Goal: Task Accomplishment & Management: Manage account settings

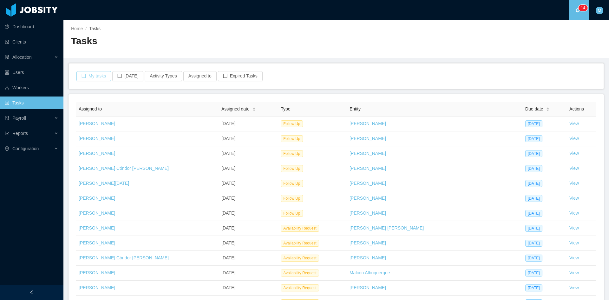
click at [92, 73] on button "My tasks" at bounding box center [93, 76] width 35 height 10
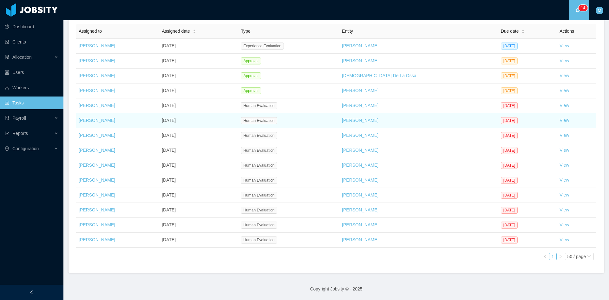
scroll to position [25, 0]
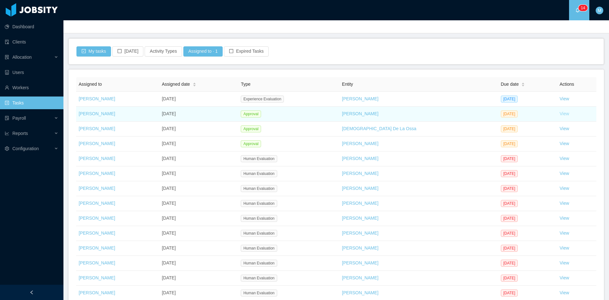
click at [559, 115] on link "View" at bounding box center [564, 113] width 10 height 5
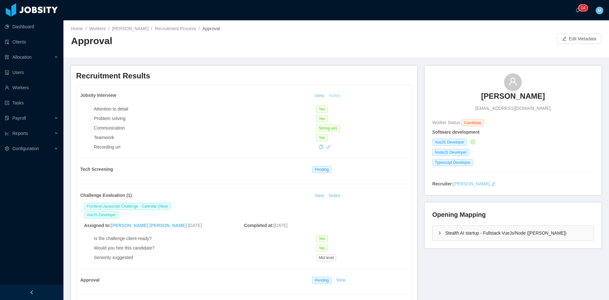
click at [333, 99] on button "Notes" at bounding box center [334, 96] width 17 height 8
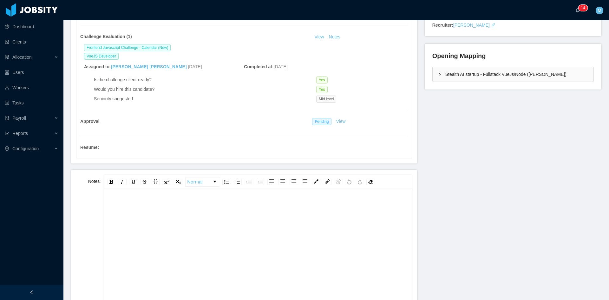
scroll to position [211, 0]
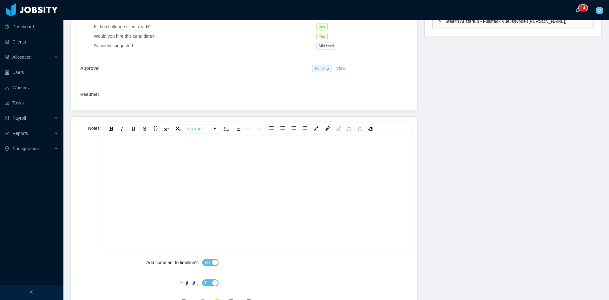
click at [273, 172] on div "rdw-editor" at bounding box center [258, 201] width 298 height 111
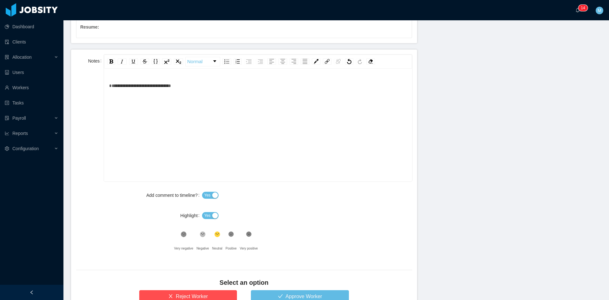
scroll to position [332, 0]
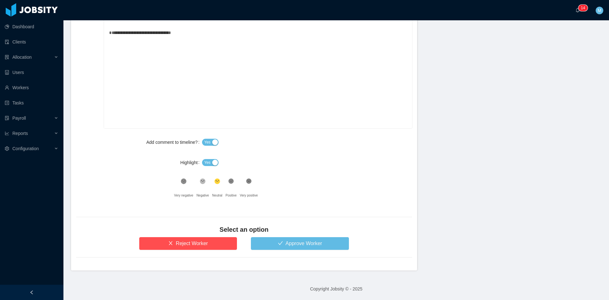
click at [206, 160] on span "Yes" at bounding box center [207, 162] width 6 height 6
click at [279, 236] on div "Select an option" at bounding box center [244, 231] width 336 height 12
click at [273, 242] on button "Approve Worker" at bounding box center [300, 243] width 98 height 13
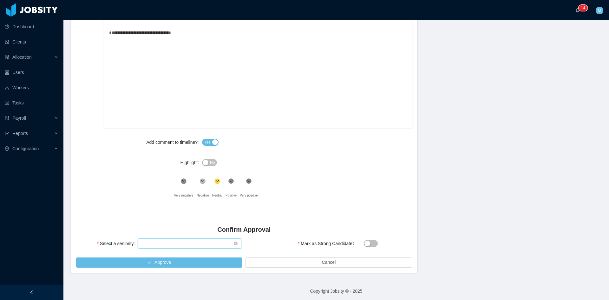
click at [177, 240] on div "Select seniority" at bounding box center [188, 243] width 92 height 10
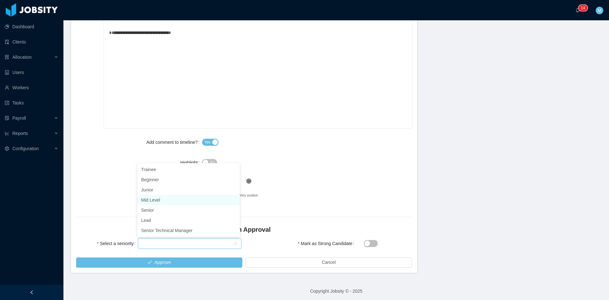
click at [150, 198] on li "Mid Level" at bounding box center [188, 200] width 102 height 10
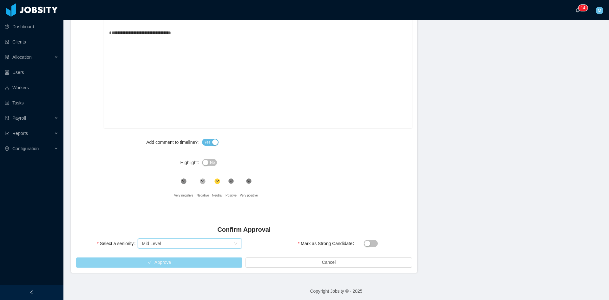
click at [170, 263] on button "Approve" at bounding box center [159, 262] width 166 height 10
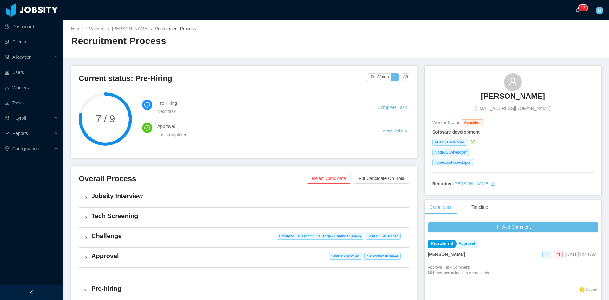
scroll to position [160, 0]
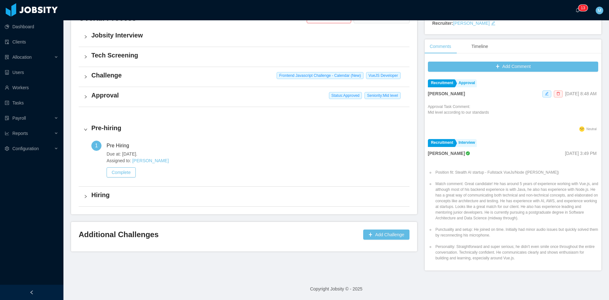
click at [83, 75] on div "Challenge Frontend Javascript Challenge - Calendar (New) VueJS Developer" at bounding box center [244, 77] width 331 height 20
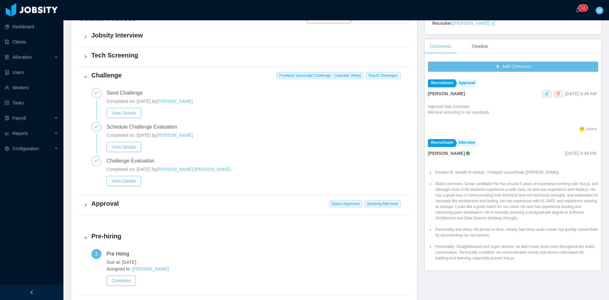
click at [86, 206] on icon "icon: right" at bounding box center [86, 205] width 4 height 4
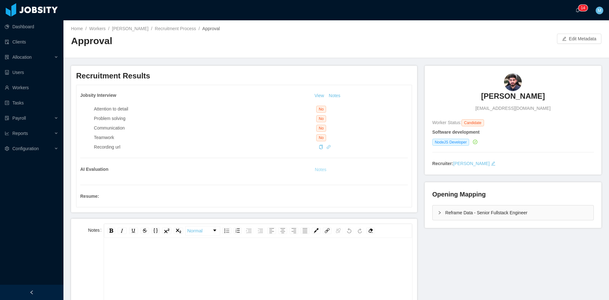
click at [318, 170] on button "Notes" at bounding box center [320, 170] width 17 height 8
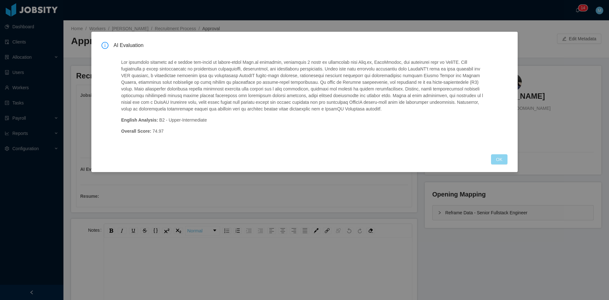
click at [497, 156] on button "OK" at bounding box center [499, 159] width 16 height 10
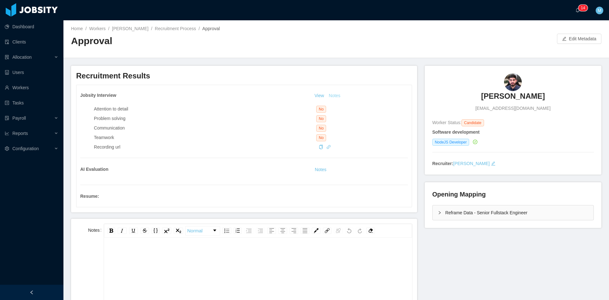
click at [335, 96] on button "Notes" at bounding box center [334, 96] width 17 height 8
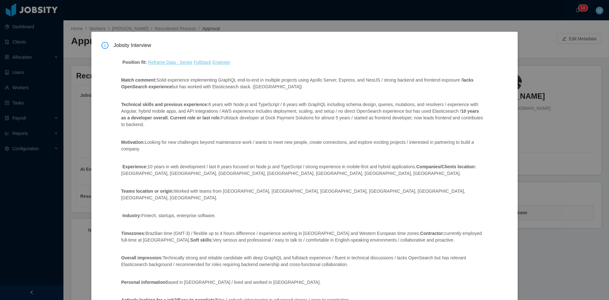
scroll to position [84, 0]
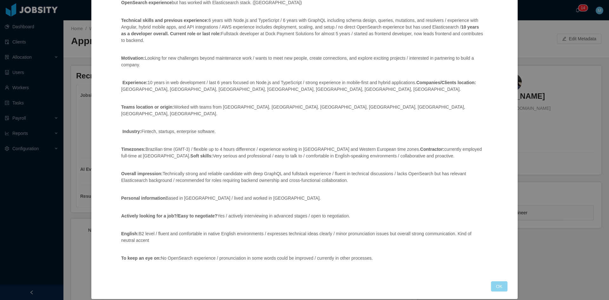
click at [497, 281] on button "OK" at bounding box center [499, 286] width 16 height 10
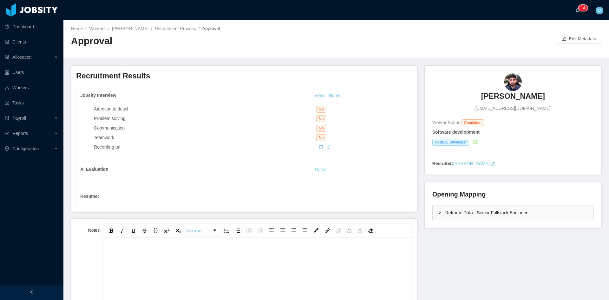
click at [319, 170] on button "Notes" at bounding box center [320, 170] width 17 height 8
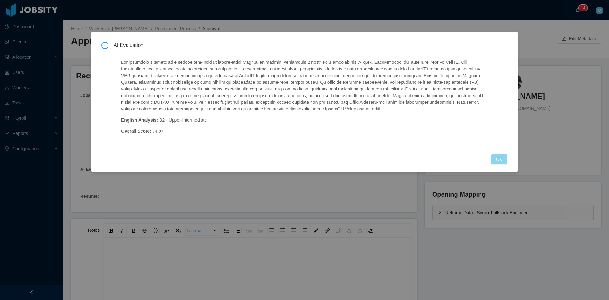
click at [496, 158] on button "OK" at bounding box center [499, 159] width 16 height 10
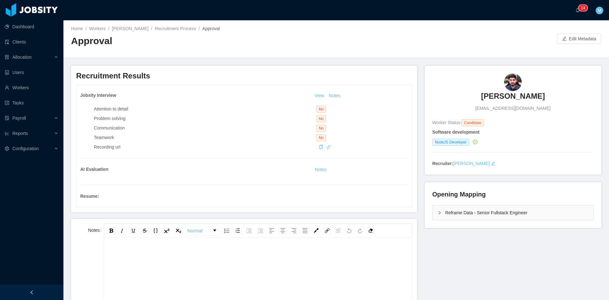
click at [438, 210] on div "Reframe Data - Senior Fullstack Engineer" at bounding box center [512, 212] width 161 height 15
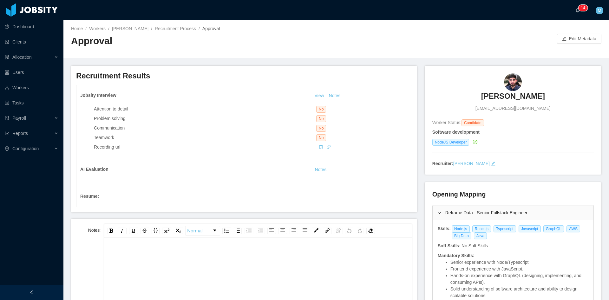
click at [106, 200] on button "button" at bounding box center [104, 198] width 10 height 10
click at [209, 273] on div "rdw-editor" at bounding box center [258, 303] width 298 height 111
click at [320, 168] on button "Notes" at bounding box center [320, 170] width 17 height 8
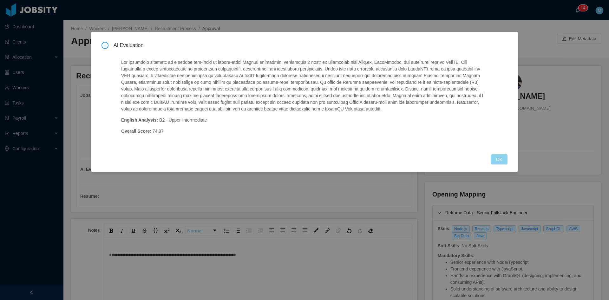
click at [501, 162] on button "OK" at bounding box center [499, 159] width 16 height 10
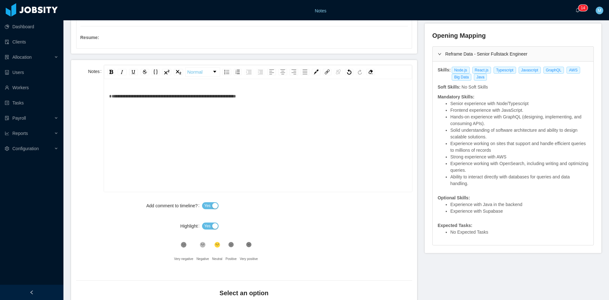
scroll to position [14, 0]
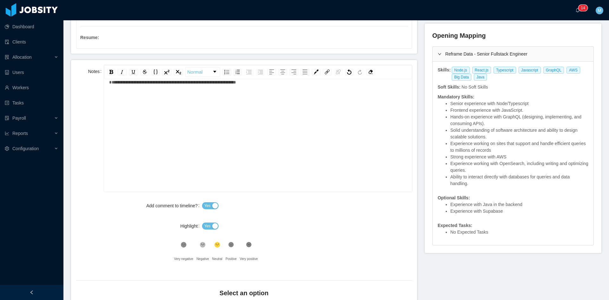
click at [208, 229] on span "Yes" at bounding box center [207, 226] width 6 height 6
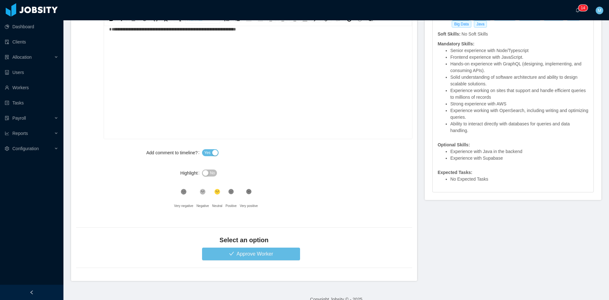
scroll to position [222, 0]
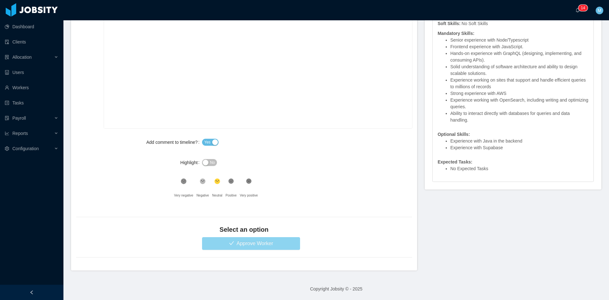
click at [262, 242] on button "Approve Worker" at bounding box center [251, 243] width 98 height 13
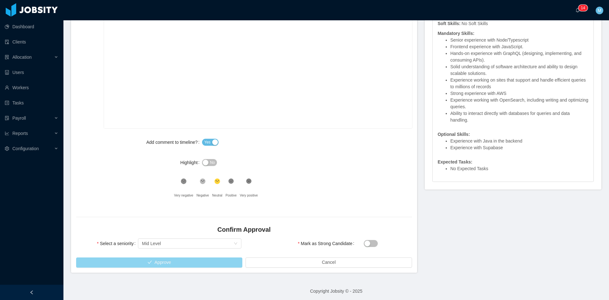
click at [153, 262] on button "Approve" at bounding box center [159, 262] width 166 height 10
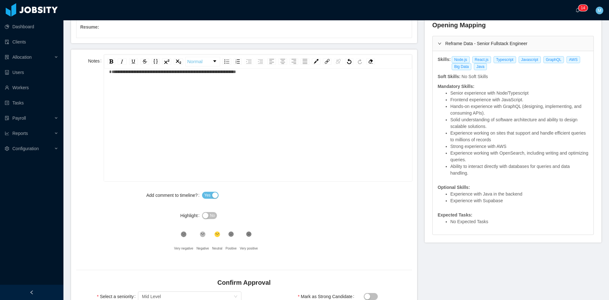
scroll to position [0, 0]
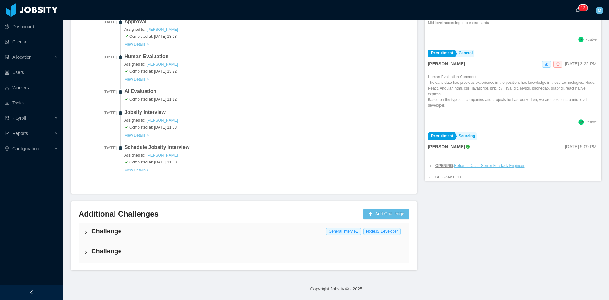
scroll to position [229, 0]
click at [92, 252] on h4 "Challenge" at bounding box center [247, 251] width 313 height 9
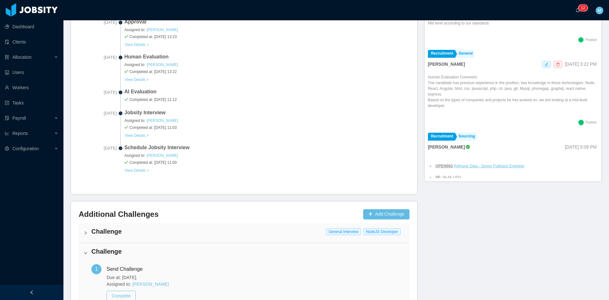
click at [86, 231] on icon "icon: right" at bounding box center [86, 233] width 4 height 4
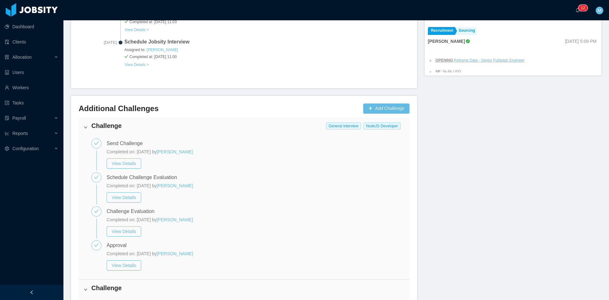
scroll to position [388, 0]
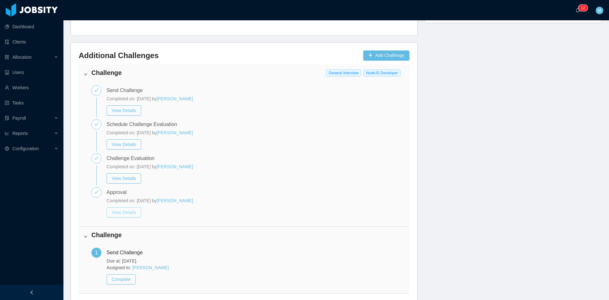
click at [124, 211] on button "View Details" at bounding box center [124, 212] width 35 height 10
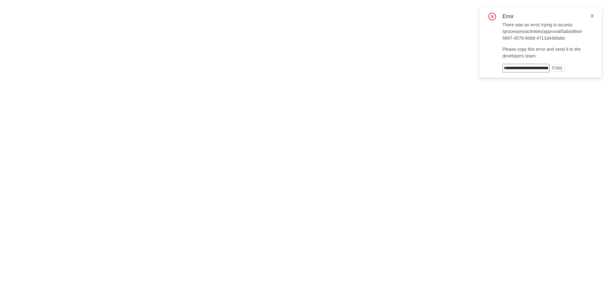
click at [592, 13] on span at bounding box center [592, 15] width 4 height 5
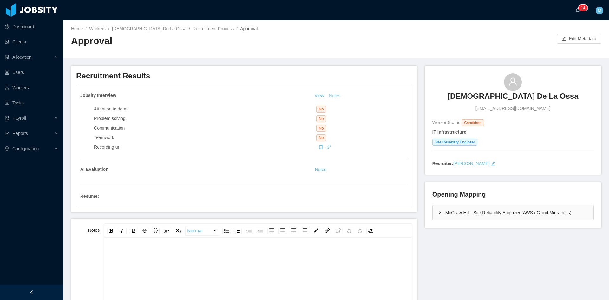
click at [340, 93] on button "Notes" at bounding box center [334, 96] width 17 height 8
click at [192, 30] on link "Recruitment Process" at bounding box center [212, 28] width 41 height 5
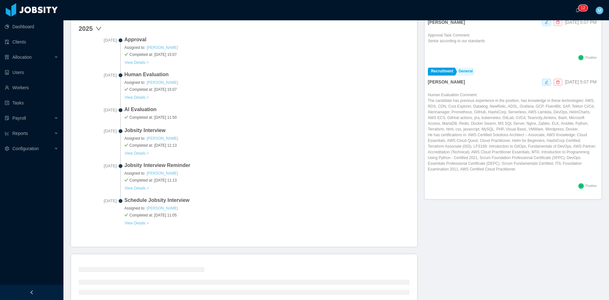
scroll to position [244, 0]
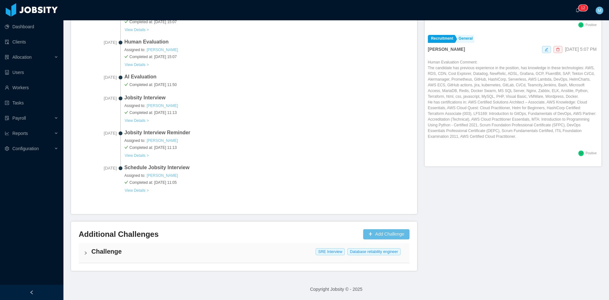
click at [84, 251] on icon "icon: right" at bounding box center [86, 253] width 4 height 4
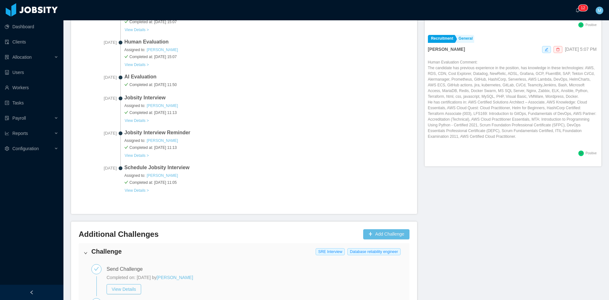
scroll to position [393, 0]
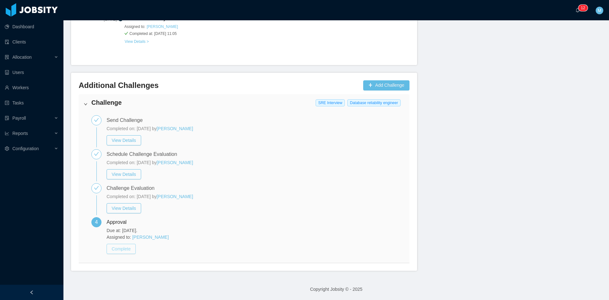
click at [133, 246] on button "Complete" at bounding box center [121, 249] width 29 height 10
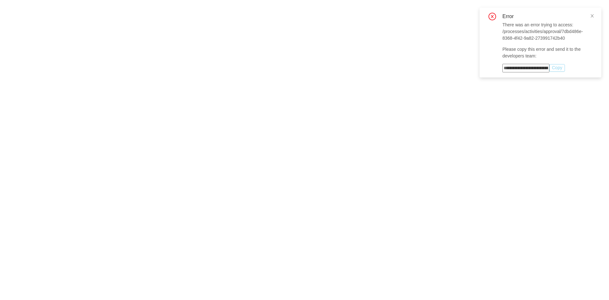
click at [563, 66] on button "Copy" at bounding box center [557, 68] width 16 height 8
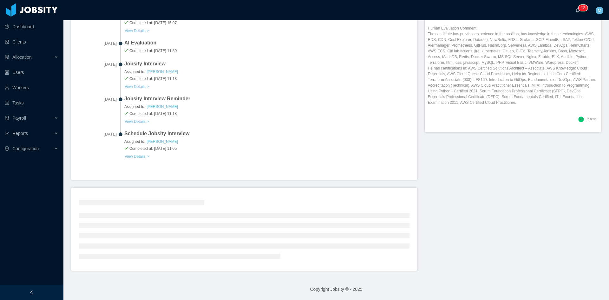
scroll to position [244, 0]
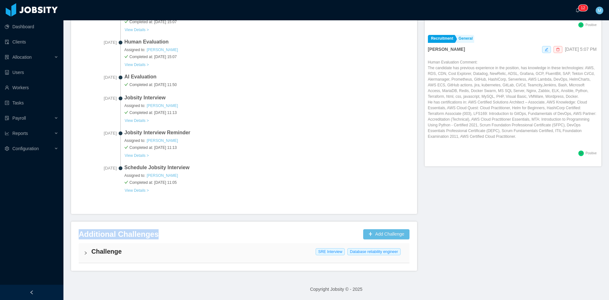
drag, startPoint x: 156, startPoint y: 233, endPoint x: 79, endPoint y: 230, distance: 77.8
click at [79, 230] on h3 "Additional Challenges" at bounding box center [220, 234] width 282 height 10
copy h3 "Additional Challenges"
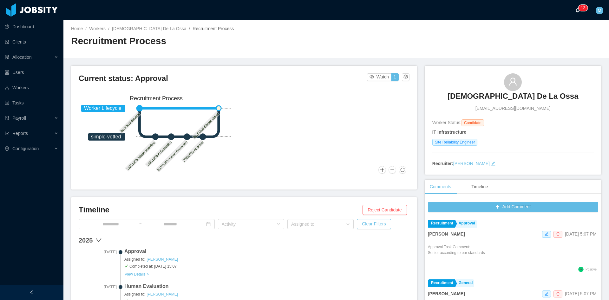
click at [581, 10] on p "1" at bounding box center [582, 8] width 2 height 6
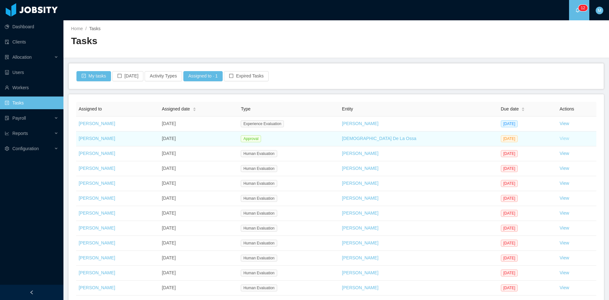
click at [559, 139] on link "View" at bounding box center [564, 138] width 10 height 5
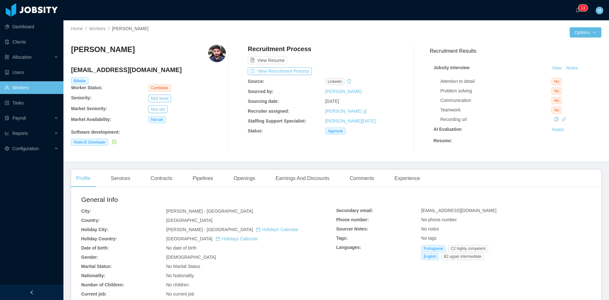
scroll to position [106, 0]
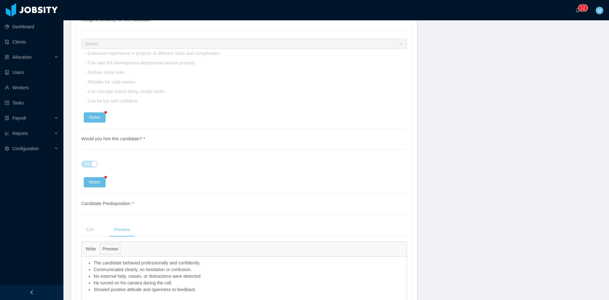
scroll to position [1370, 0]
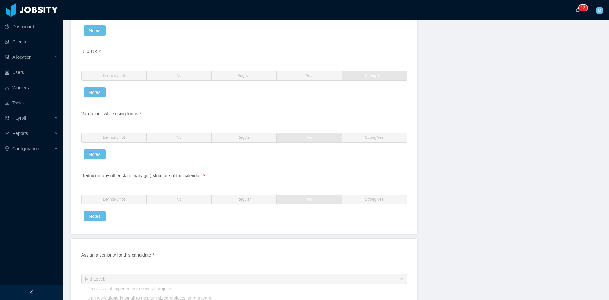
scroll to position [2151, 0]
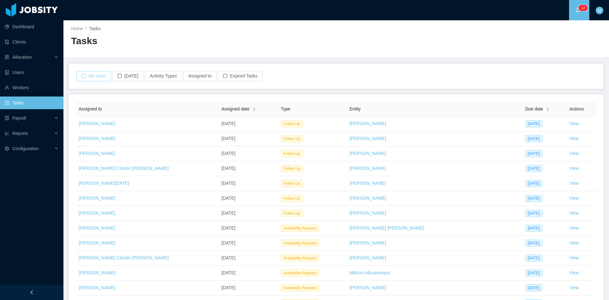
click at [95, 76] on button "My tasks" at bounding box center [93, 76] width 35 height 10
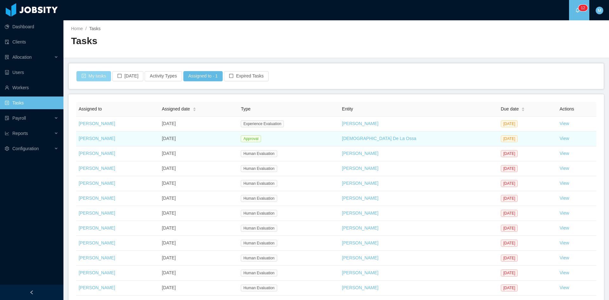
scroll to position [48, 0]
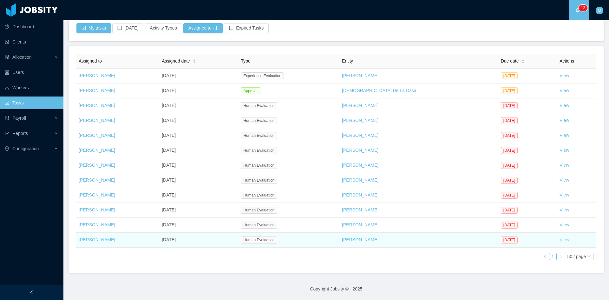
click at [559, 239] on link "View" at bounding box center [564, 239] width 10 height 5
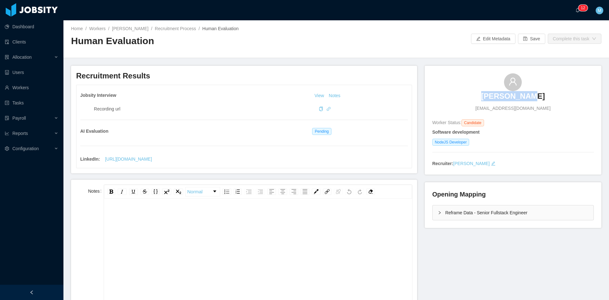
drag, startPoint x: 472, startPoint y: 97, endPoint x: 536, endPoint y: 98, distance: 63.7
click at [536, 98] on div "Lemys Lopez lemyskaman@gmail.com" at bounding box center [512, 92] width 161 height 38
click at [578, 11] on icon "icon: bell" at bounding box center [577, 10] width 3 height 4
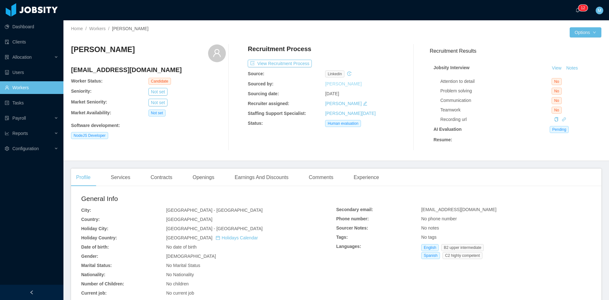
click at [336, 85] on link "[PERSON_NAME]" at bounding box center [343, 83] width 36 height 5
click at [336, 102] on link "[PERSON_NAME]" at bounding box center [343, 103] width 36 height 5
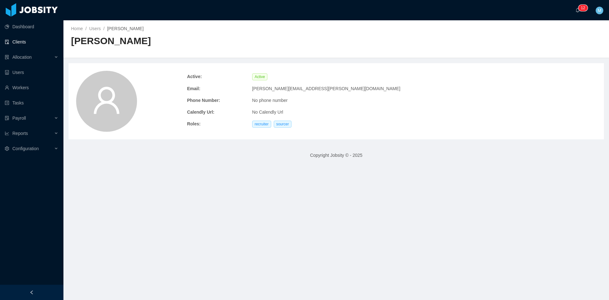
drag, startPoint x: 140, startPoint y: 41, endPoint x: 62, endPoint y: 41, distance: 77.4
click at [68, 39] on div "Home / Users / [PERSON_NAME] / [PERSON_NAME]" at bounding box center [335, 39] width 545 height 38
copy h2 "[PERSON_NAME]"
click at [26, 86] on link "Workers" at bounding box center [32, 87] width 54 height 13
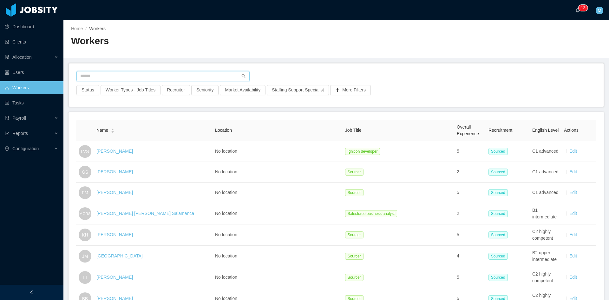
click at [128, 75] on input "text" at bounding box center [162, 76] width 173 height 10
paste input "**********"
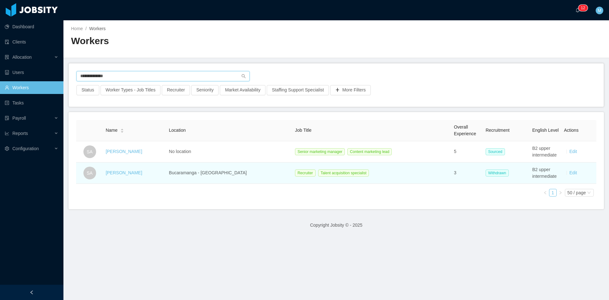
type input "**********"
click at [127, 169] on td "[PERSON_NAME]" at bounding box center [134, 172] width 63 height 21
click at [126, 171] on link "[PERSON_NAME]" at bounding box center [124, 172] width 36 height 5
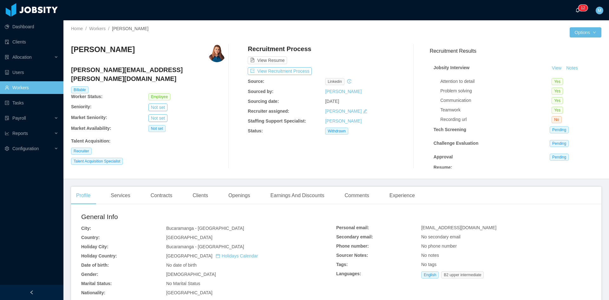
click at [579, 11] on icon "icon: bell" at bounding box center [577, 10] width 4 height 4
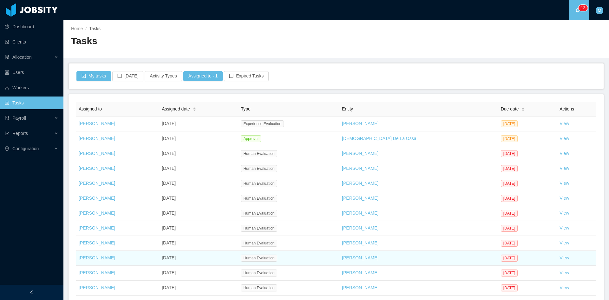
scroll to position [48, 0]
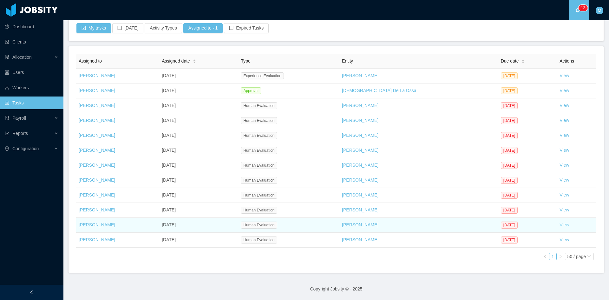
click at [559, 222] on link "View" at bounding box center [564, 224] width 10 height 5
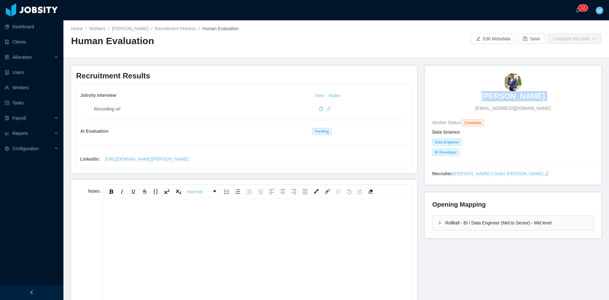
drag, startPoint x: 460, startPoint y: 99, endPoint x: 476, endPoint y: 93, distance: 17.1
click at [476, 93] on div "Lucas Oliveira loliveirab1030@gmail.com" at bounding box center [512, 92] width 161 height 38
copy h3 "[PERSON_NAME]"
click at [581, 9] on p "1" at bounding box center [582, 8] width 2 height 6
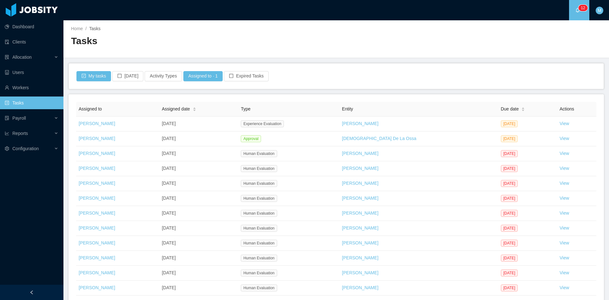
click at [341, 89] on main "Home / Tasks / Tasks My tasks Today Activity Types Assigned to · 1 Expired Task…" at bounding box center [335, 159] width 545 height 279
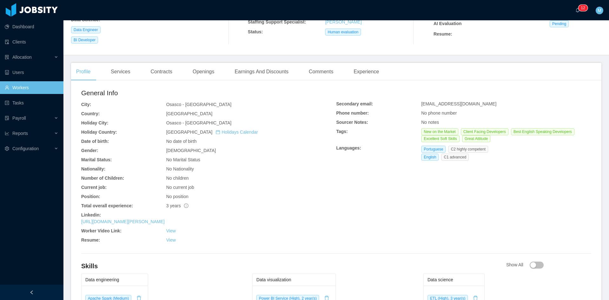
scroll to position [159, 0]
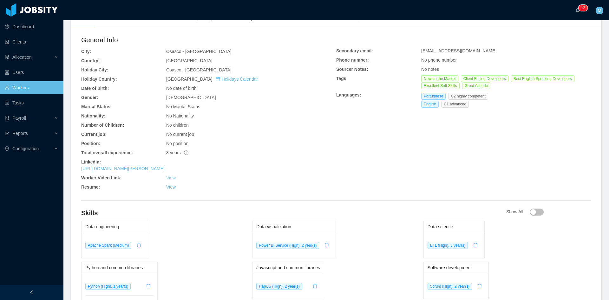
click at [169, 180] on link "View" at bounding box center [171, 177] width 10 height 5
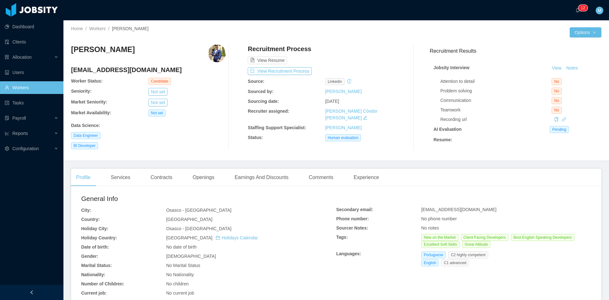
drag, startPoint x: 126, startPoint y: 50, endPoint x: 67, endPoint y: 46, distance: 59.1
click at [67, 46] on div "Home / Workers / Lucas Oliveira / Options Lucas Oliveira loliveirab1030@gmail.c…" at bounding box center [335, 90] width 545 height 140
copy h3 "[PERSON_NAME]"
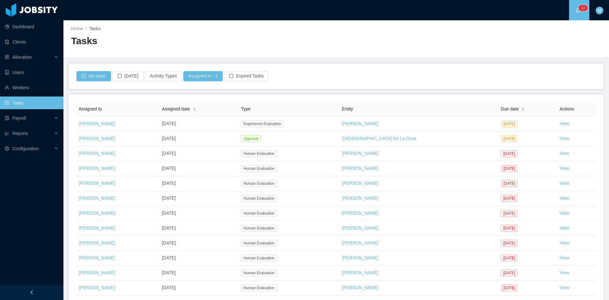
scroll to position [48, 0]
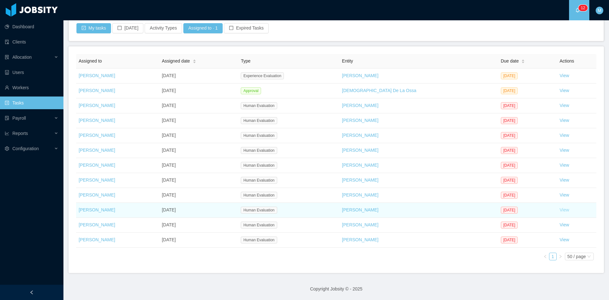
click at [559, 211] on link "View" at bounding box center [564, 209] width 10 height 5
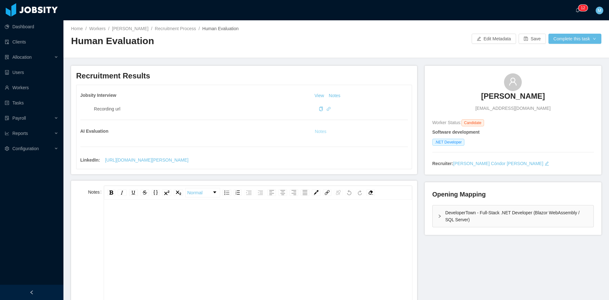
click at [324, 129] on button "Notes" at bounding box center [320, 132] width 17 height 8
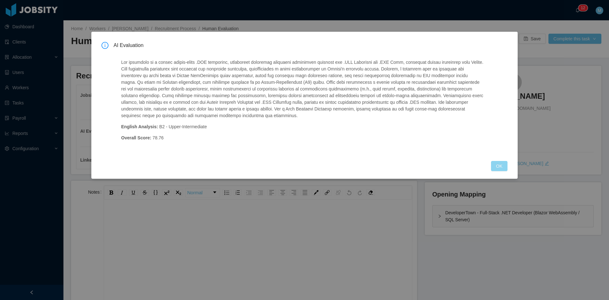
click at [499, 163] on button "OK" at bounding box center [499, 166] width 16 height 10
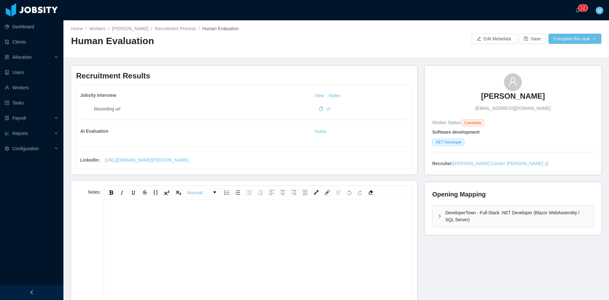
click at [234, 234] on div "rdw-editor" at bounding box center [258, 265] width 298 height 111
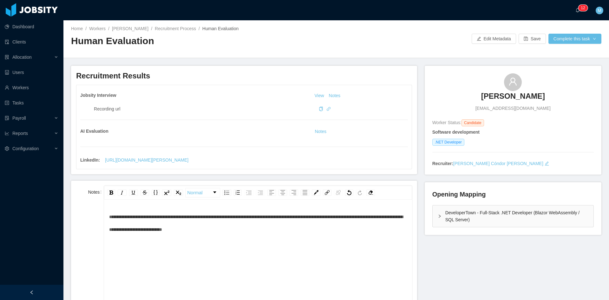
click at [286, 235] on div "**********" at bounding box center [258, 222] width 298 height 25
click at [109, 215] on span "**********" at bounding box center [256, 222] width 294 height 17
click at [264, 250] on div "**********" at bounding box center [258, 265] width 298 height 111
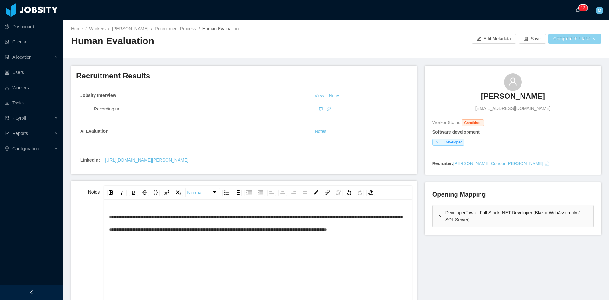
click at [572, 40] on button "Complete this task" at bounding box center [574, 39] width 53 height 10
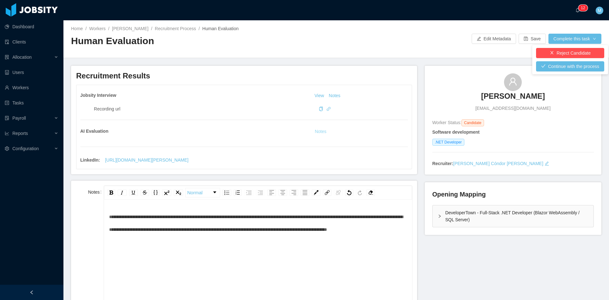
click at [321, 132] on button "Notes" at bounding box center [320, 132] width 17 height 8
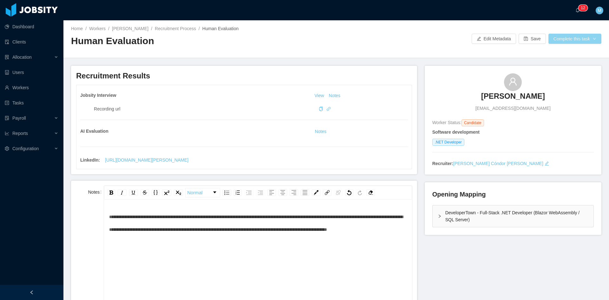
click at [570, 38] on button "Complete this task" at bounding box center [574, 39] width 53 height 10
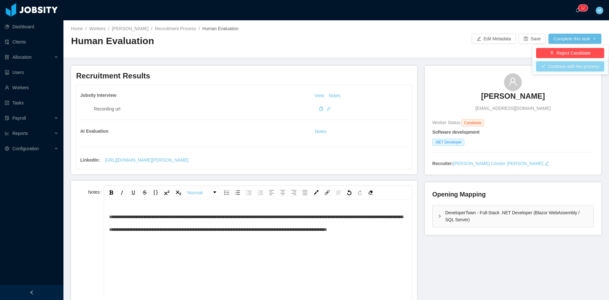
click at [563, 65] on button "Continue with the process" at bounding box center [570, 66] width 68 height 10
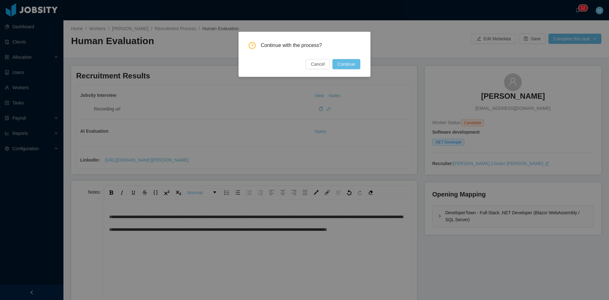
drag, startPoint x: 353, startPoint y: 62, endPoint x: 353, endPoint y: 51, distance: 10.5
click at [353, 61] on button "Continue" at bounding box center [346, 64] width 28 height 10
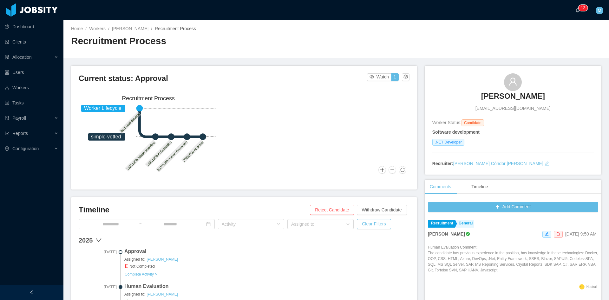
scroll to position [106, 0]
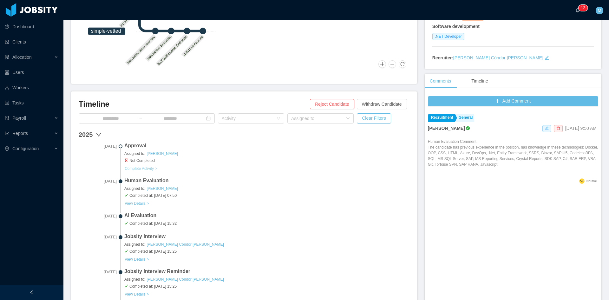
click at [147, 168] on button "Complete Activity >" at bounding box center [140, 168] width 33 height 5
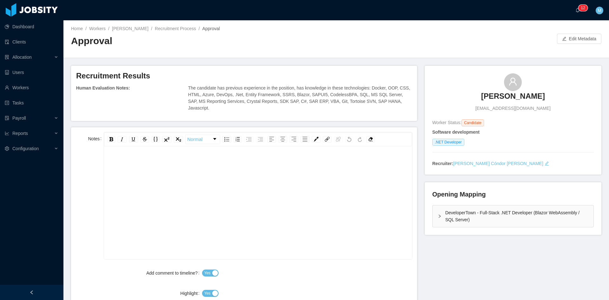
click at [214, 160] on div "rdw-editor" at bounding box center [258, 163] width 298 height 13
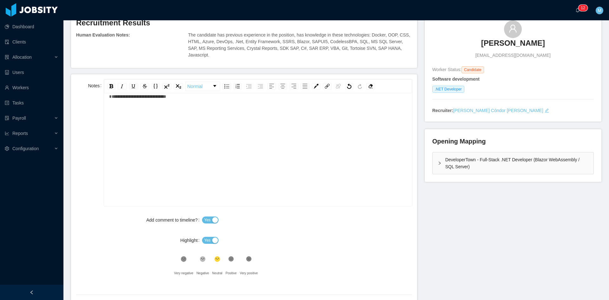
scroll to position [106, 0]
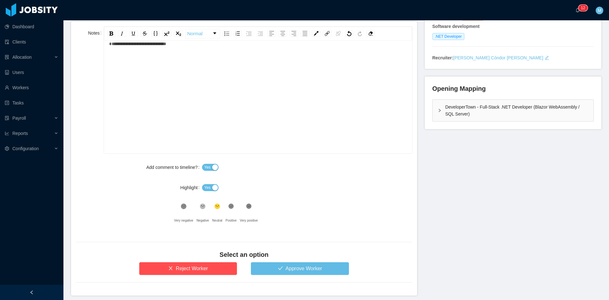
click at [205, 184] on span "Yes" at bounding box center [207, 187] width 6 height 6
click at [263, 262] on button "Approve Worker" at bounding box center [300, 268] width 98 height 13
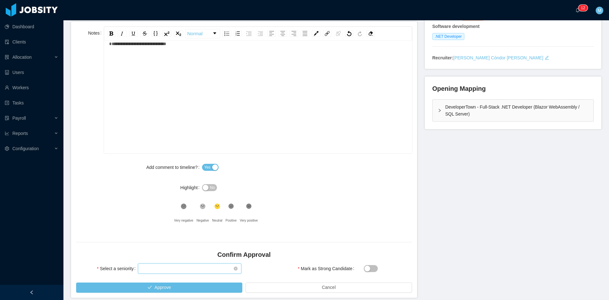
click at [182, 263] on div "Select seniority" at bounding box center [188, 268] width 92 height 10
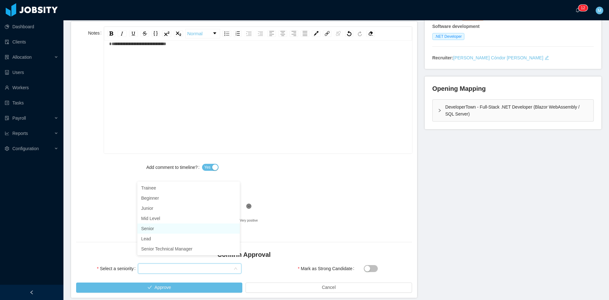
click at [153, 226] on li "Senior" at bounding box center [188, 228] width 102 height 10
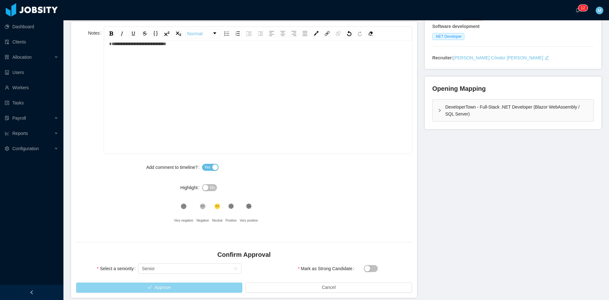
click at [179, 282] on button "Approve" at bounding box center [159, 287] width 166 height 10
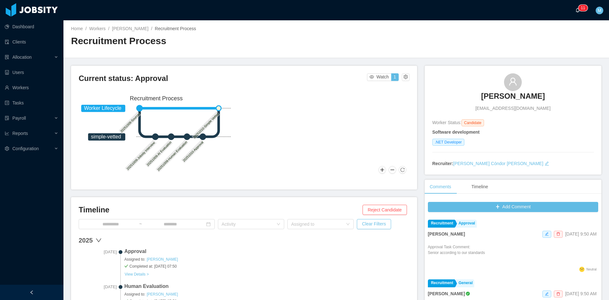
click at [575, 12] on a=83ded146-cd66-4514-80a8-9a7b1e1b5eb6/Matias%20Marin"] "0 1 2 3 4 5 6 7 8 9 0 1 2 3 4 5 6 7 8 9 0 1 2 3 4 5 6 7 8 9 0 1 2 3 4 5 6 7 8 9…" at bounding box center [579, 10] width 8 height 20
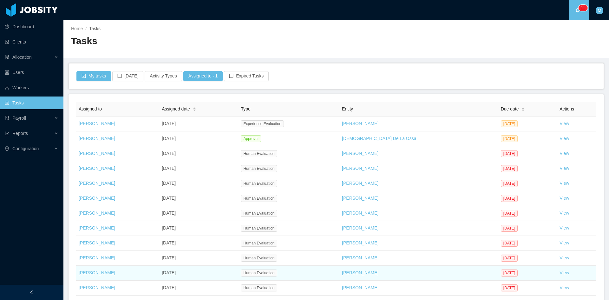
scroll to position [48, 0]
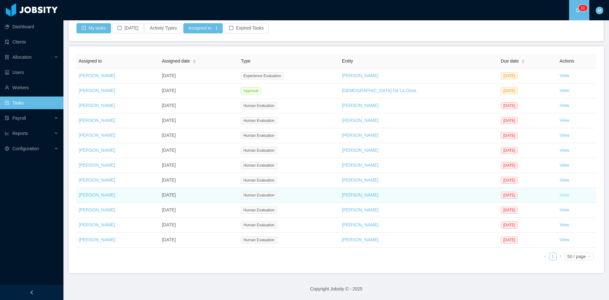
click at [559, 196] on link "View" at bounding box center [564, 194] width 10 height 5
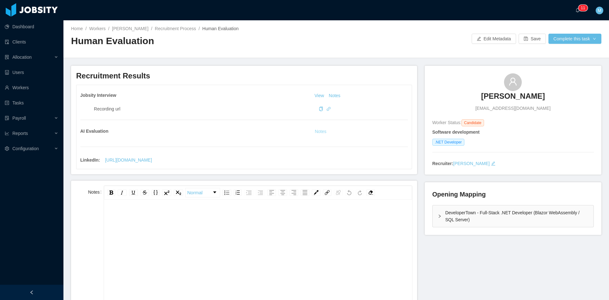
click at [320, 133] on button "Notes" at bounding box center [320, 132] width 17 height 8
click at [209, 217] on div "rdw-editor" at bounding box center [258, 216] width 298 height 13
click at [267, 228] on div "rdw-editor" at bounding box center [258, 265] width 298 height 111
click at [322, 211] on div "**********" at bounding box center [258, 216] width 298 height 13
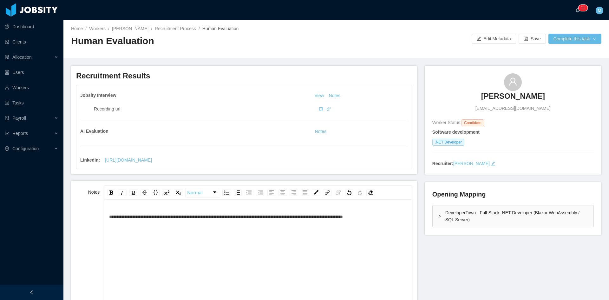
scroll to position [53, 0]
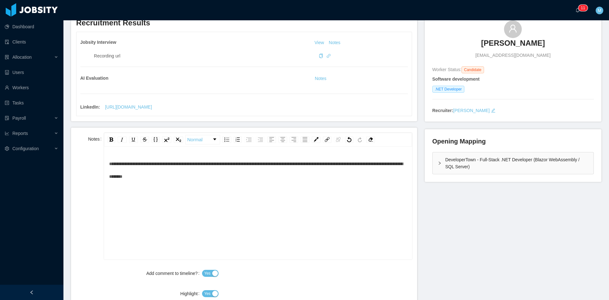
click at [289, 184] on div "**********" at bounding box center [258, 212] width 298 height 111
click at [315, 77] on button "Notes" at bounding box center [320, 79] width 17 height 8
click at [427, 163] on div "Opening Mapping DeveloperTown - Full-Stack .NET Developer (Blazor WebAssembly /…" at bounding box center [513, 155] width 177 height 53
click at [432, 164] on div "DeveloperTown - Full-Stack .NET Developer (Blazor WebAssembly / SQL Server)" at bounding box center [512, 163] width 161 height 22
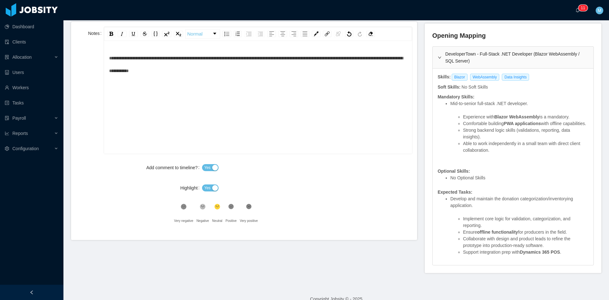
scroll to position [0, 0]
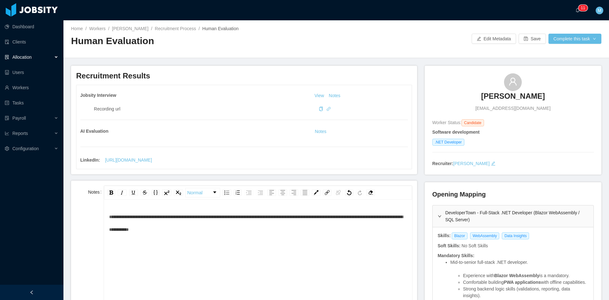
click at [57, 57] on icon at bounding box center [56, 57] width 3 height 0
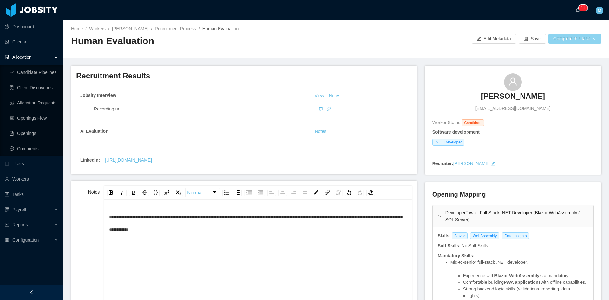
click at [566, 35] on button "Complete this task" at bounding box center [574, 39] width 53 height 10
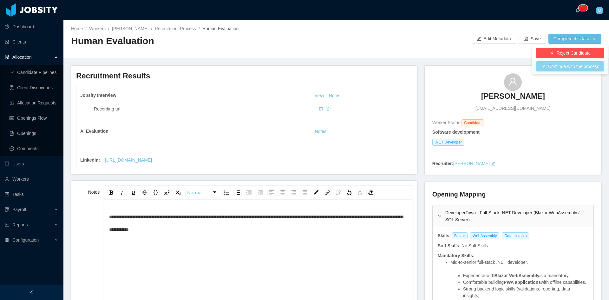
click at [562, 67] on button "Continue with the process" at bounding box center [570, 66] width 68 height 10
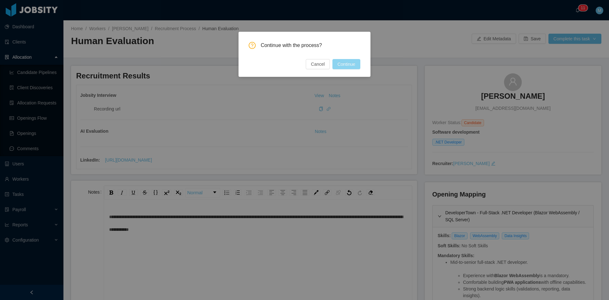
click at [347, 64] on button "Continue" at bounding box center [346, 64] width 28 height 10
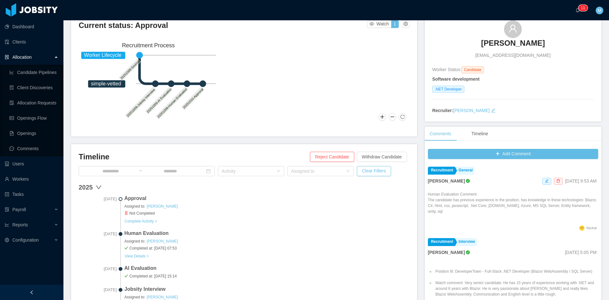
scroll to position [106, 0]
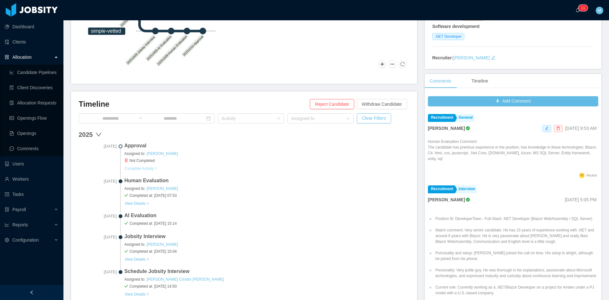
click at [152, 169] on button "Complete Activity >" at bounding box center [140, 168] width 33 height 5
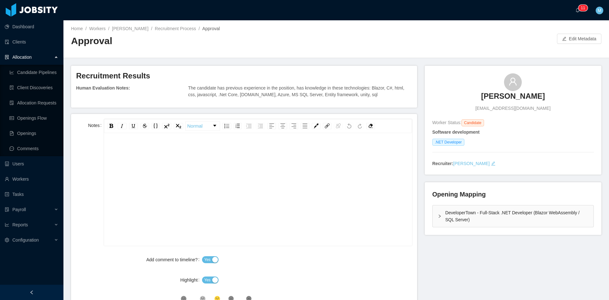
click at [232, 192] on div "rdw-editor" at bounding box center [258, 199] width 298 height 111
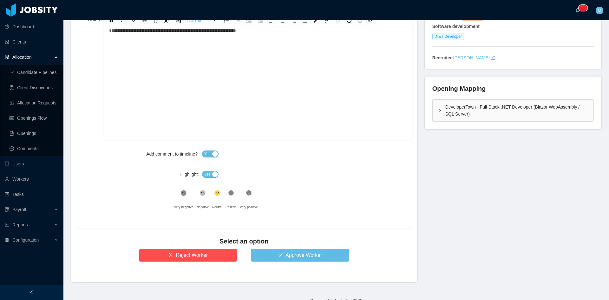
click at [205, 175] on span "Yes" at bounding box center [207, 174] width 6 height 6
drag, startPoint x: 261, startPoint y: 245, endPoint x: 264, endPoint y: 252, distance: 7.2
click at [262, 246] on div "Select an option" at bounding box center [244, 243] width 336 height 12
click at [264, 253] on button "Approve Worker" at bounding box center [300, 255] width 98 height 13
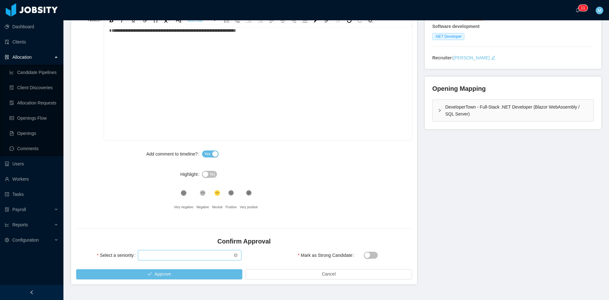
click at [198, 257] on div "Select seniority" at bounding box center [188, 255] width 92 height 10
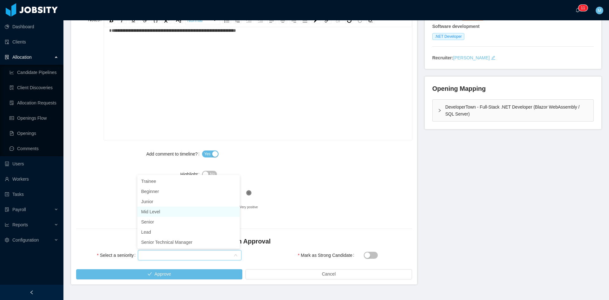
click at [169, 212] on li "Mid Level" at bounding box center [188, 211] width 102 height 10
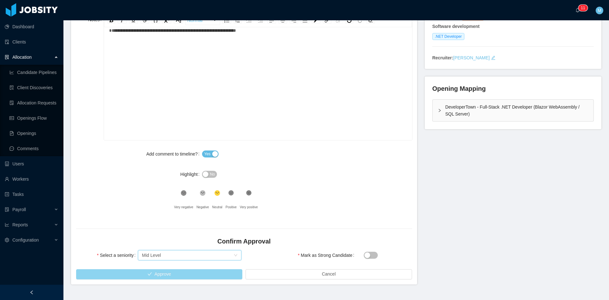
click at [214, 276] on button "Approve" at bounding box center [159, 274] width 166 height 10
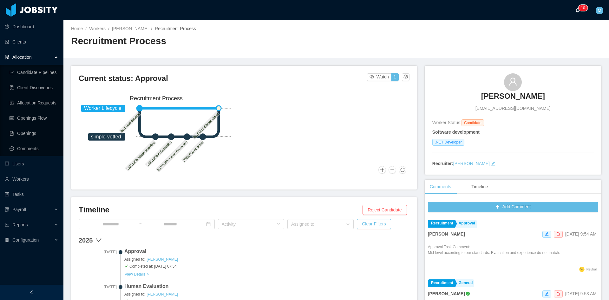
click at [576, 12] on icon "icon: bell" at bounding box center [577, 10] width 4 height 4
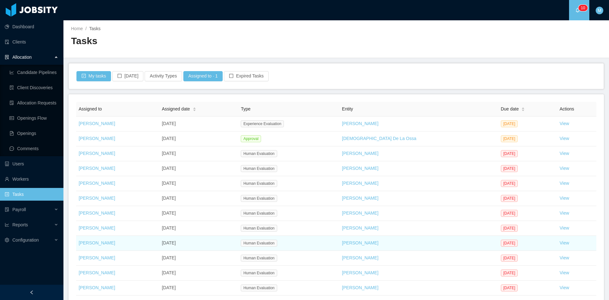
scroll to position [48, 0]
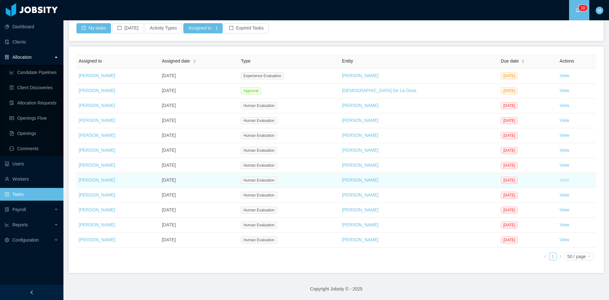
click at [559, 180] on link "View" at bounding box center [564, 179] width 10 height 5
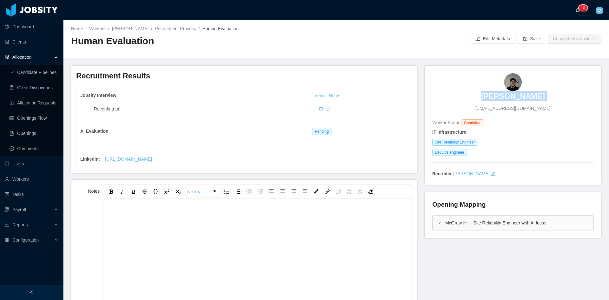
drag, startPoint x: 481, startPoint y: 98, endPoint x: 489, endPoint y: 96, distance: 8.8
click at [489, 96] on div "Ian Soares contato.iansoares3@gmail.com" at bounding box center [512, 92] width 161 height 38
copy h3 "[PERSON_NAME]"
click at [327, 109] on icon "icon: link" at bounding box center [329, 109] width 4 height 4
click at [434, 228] on div "McGraw-Hill - Site Reliability Engineer with AI focus" at bounding box center [512, 222] width 161 height 15
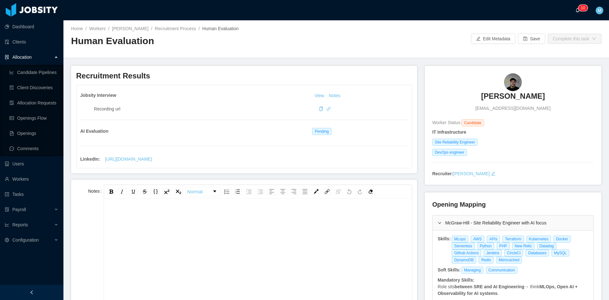
click at [583, 9] on p "0" at bounding box center [584, 8] width 2 height 6
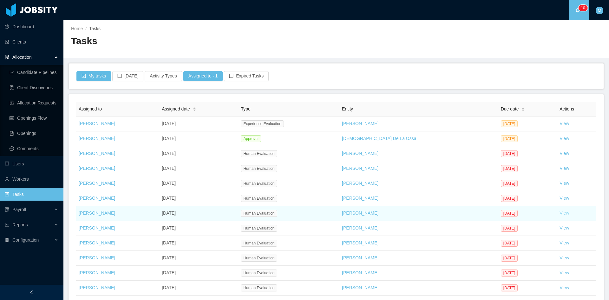
click at [559, 213] on link "View" at bounding box center [564, 212] width 10 height 5
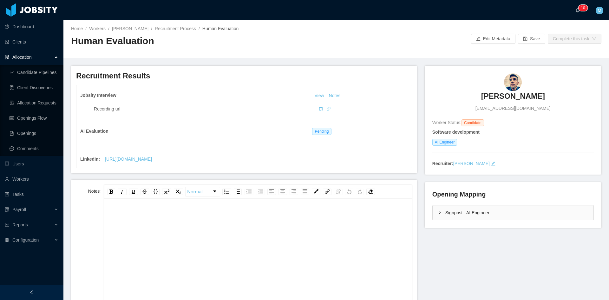
click at [327, 109] on icon "icon: link" at bounding box center [329, 109] width 4 height 4
drag, startPoint x: 455, startPoint y: 100, endPoint x: 539, endPoint y: 97, distance: 84.4
click at [539, 97] on div "Arthur Temporim arthurrtl@gmail.com" at bounding box center [512, 92] width 161 height 38
copy h3 "[PERSON_NAME]"
click at [577, 8] on icon "icon: bell" at bounding box center [577, 10] width 3 height 4
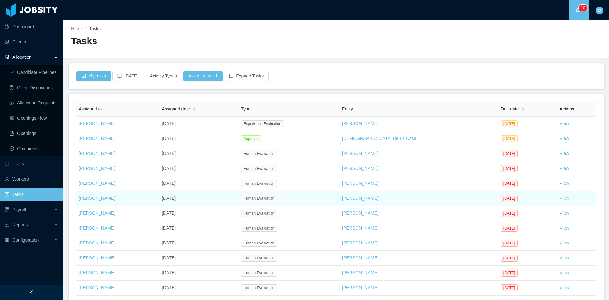
click at [559, 199] on link "View" at bounding box center [564, 197] width 10 height 5
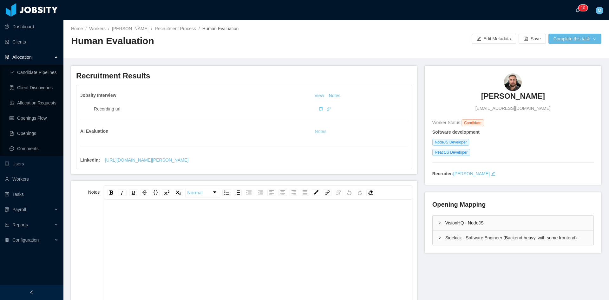
click at [318, 133] on button "Notes" at bounding box center [320, 132] width 17 height 8
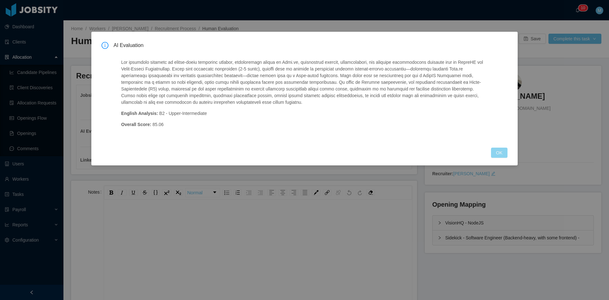
click at [504, 153] on button "OK" at bounding box center [499, 152] width 16 height 10
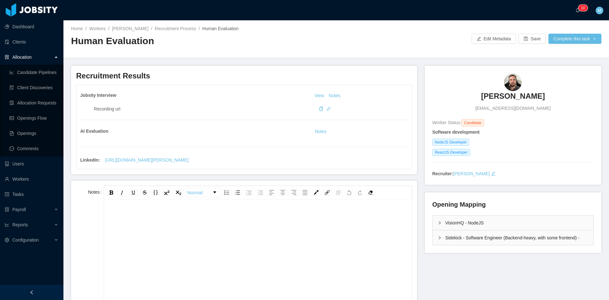
click at [235, 250] on div "rdw-editor" at bounding box center [258, 265] width 298 height 111
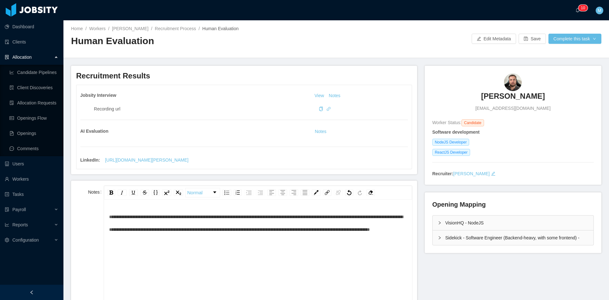
click at [248, 235] on div "**********" at bounding box center [258, 222] width 298 height 25
click at [234, 236] on div "**********" at bounding box center [258, 222] width 298 height 25
click at [193, 231] on span "**********" at bounding box center [256, 222] width 294 height 17
click at [109, 217] on span "**********" at bounding box center [257, 222] width 297 height 17
click at [230, 248] on div "**********" at bounding box center [258, 229] width 298 height 38
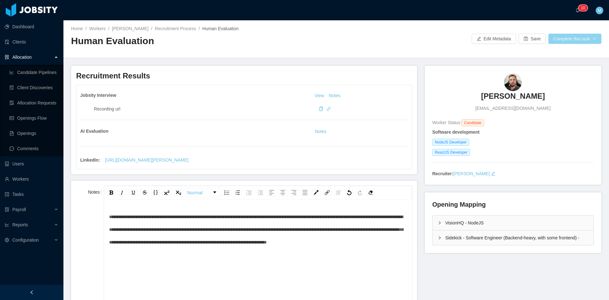
click at [580, 37] on button "Complete this task" at bounding box center [574, 39] width 53 height 10
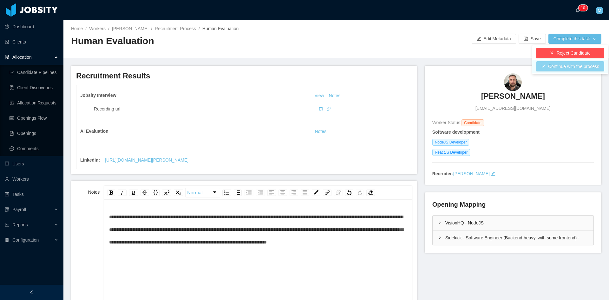
click at [571, 65] on button "Continue with the process" at bounding box center [570, 66] width 68 height 10
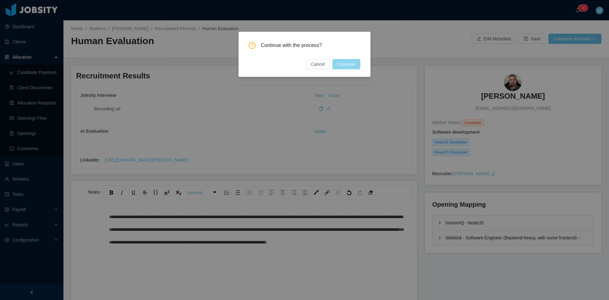
click at [342, 62] on button "Continue" at bounding box center [346, 64] width 28 height 10
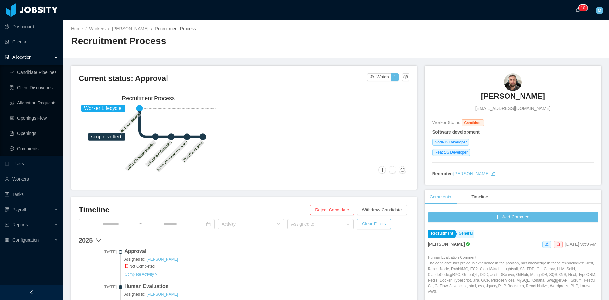
scroll to position [53, 0]
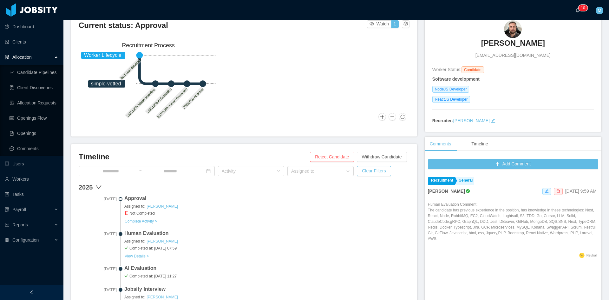
click at [145, 224] on div "Oct 10th, 2025 Approval Assigned to: Matias Marin Not Completed Complete Activi…" at bounding box center [244, 211] width 331 height 35
click at [146, 223] on button "Complete Activity >" at bounding box center [140, 220] width 33 height 5
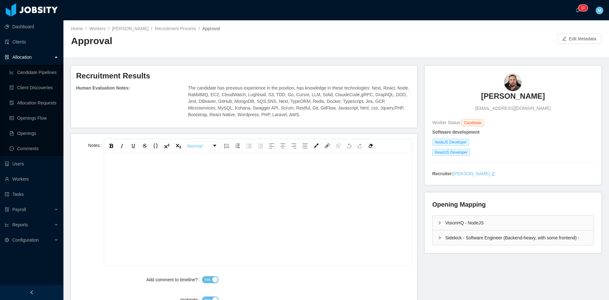
click at [168, 201] on div "rdw-editor" at bounding box center [258, 219] width 298 height 111
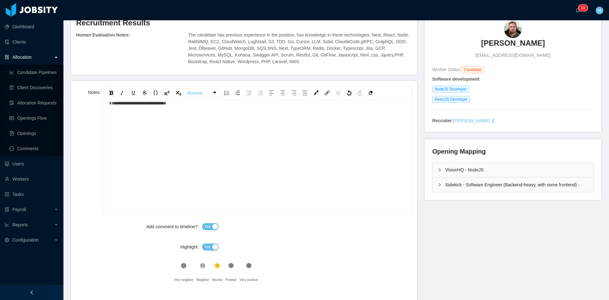
scroll to position [106, 0]
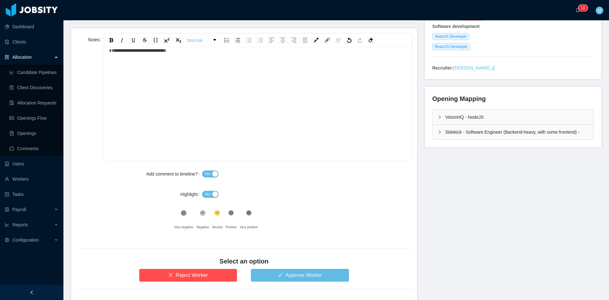
click at [204, 192] on span "Yes" at bounding box center [207, 194] width 6 height 6
click at [268, 277] on button "Approve Worker" at bounding box center [300, 275] width 98 height 13
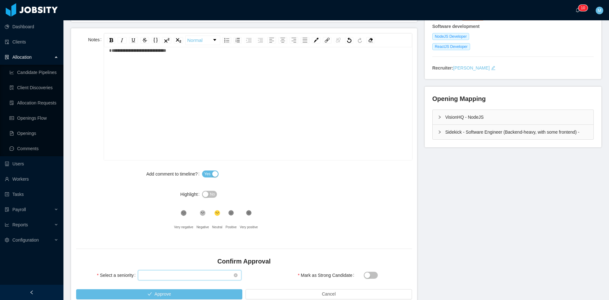
click at [177, 272] on div "Select seniority" at bounding box center [188, 275] width 92 height 10
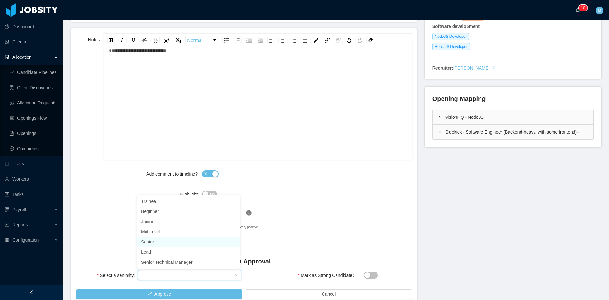
click at [150, 240] on li "Senior" at bounding box center [188, 242] width 102 height 10
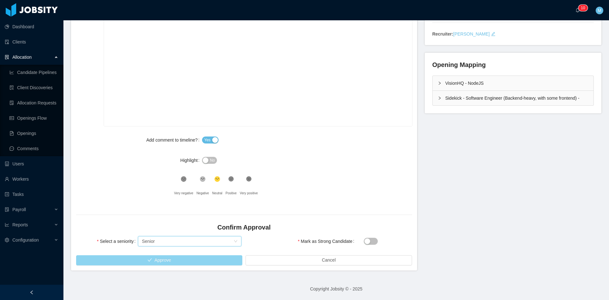
click at [127, 259] on button "Approve" at bounding box center [159, 260] width 166 height 10
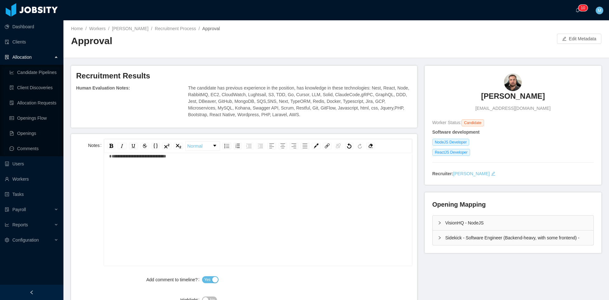
scroll to position [0, 0]
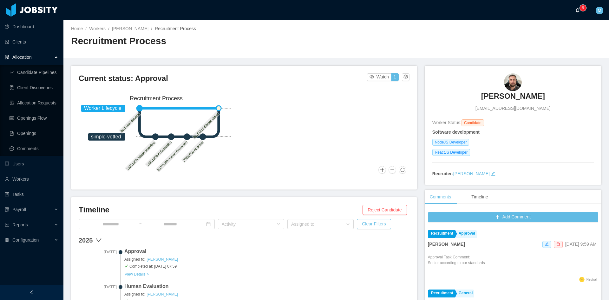
click at [575, 11] on a=83ded146-cd66-4514-80a8-9a7b1e1b5eb6/Matias%20Marin"] "0 1 2 3 4 5 6 7 8 9 0 1 2 3 4 5 6 7 8 9 0 1 2 3 4 5 6 7 8 9" at bounding box center [579, 10] width 8 height 20
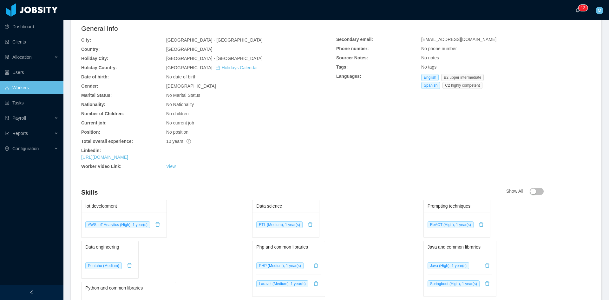
scroll to position [175, 0]
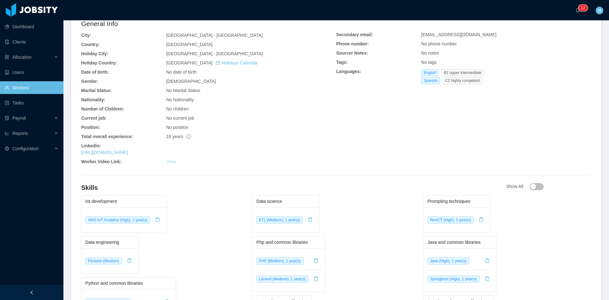
click at [168, 164] on link "View" at bounding box center [171, 161] width 10 height 5
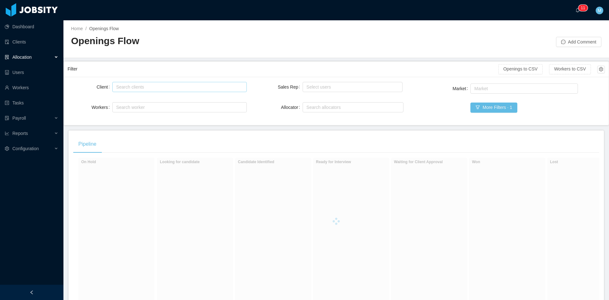
click at [198, 87] on div "Search clients" at bounding box center [178, 87] width 124 height 6
type input "****"
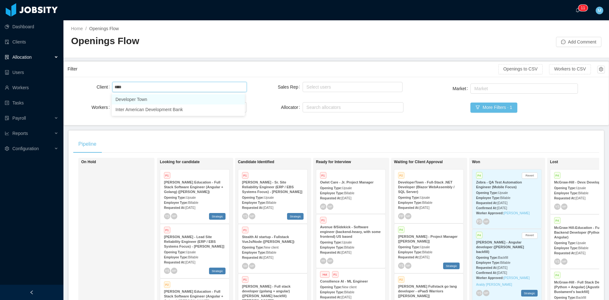
click at [134, 102] on li "Developer Town" at bounding box center [178, 99] width 133 height 10
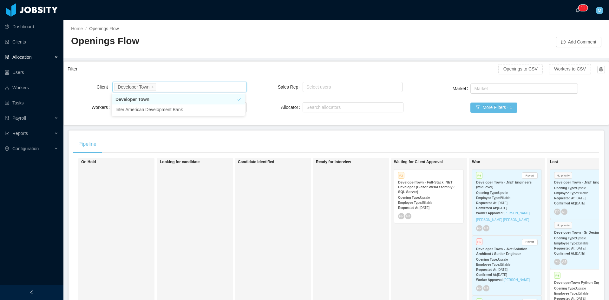
click at [173, 133] on div "Pipeline On Hold Looking for candidate Candidate Identified Ready for Interview…" at bounding box center [335, 240] width 535 height 221
click at [420, 189] on strong "DeveloperTown - Full-Stack .NET Developer (Blazor WebAssembly / SQL Server)" at bounding box center [426, 186] width 56 height 13
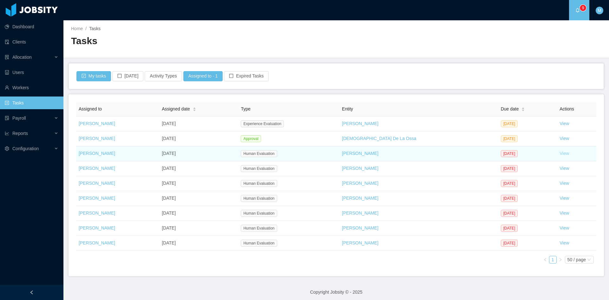
click at [559, 154] on link "View" at bounding box center [564, 153] width 10 height 5
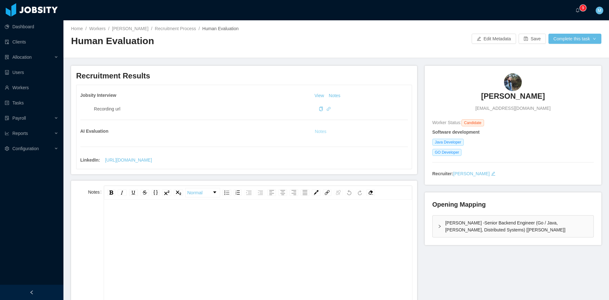
click at [315, 132] on button "Notes" at bounding box center [320, 132] width 17 height 8
click at [275, 242] on div "rdw-editor" at bounding box center [258, 265] width 298 height 111
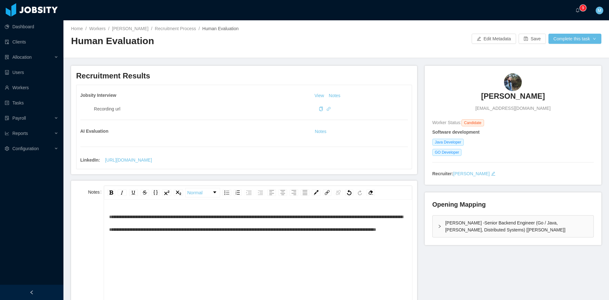
click at [192, 236] on div "**********" at bounding box center [258, 222] width 298 height 25
click at [109, 216] on span "**********" at bounding box center [256, 222] width 294 height 17
click at [579, 38] on button "Complete this task" at bounding box center [574, 39] width 53 height 10
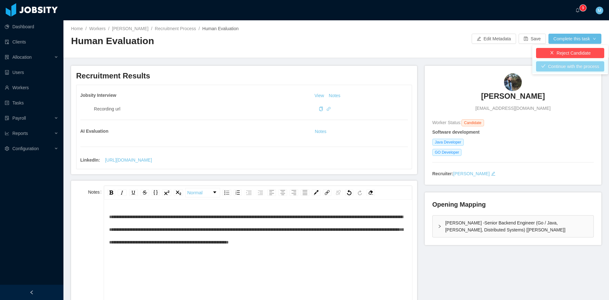
click at [565, 69] on button "Continue with the process" at bounding box center [570, 66] width 68 height 10
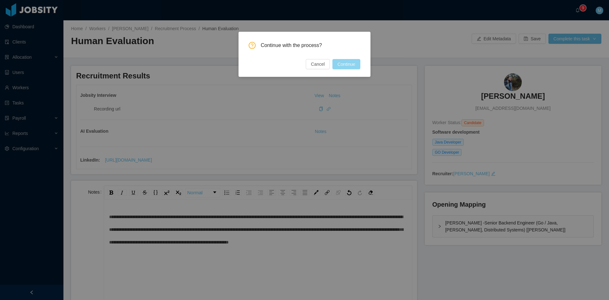
click at [344, 68] on button "Continue" at bounding box center [346, 64] width 28 height 10
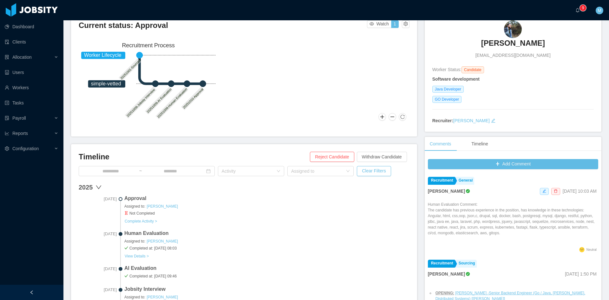
scroll to position [106, 0]
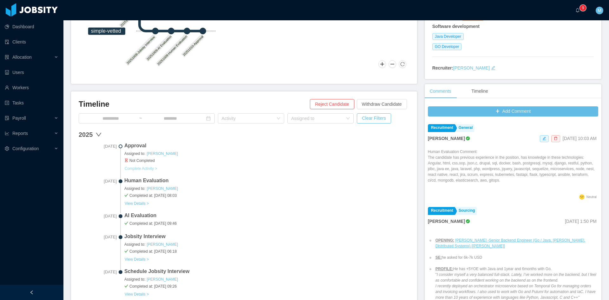
click at [144, 166] on button "Complete Activity >" at bounding box center [140, 168] width 33 height 5
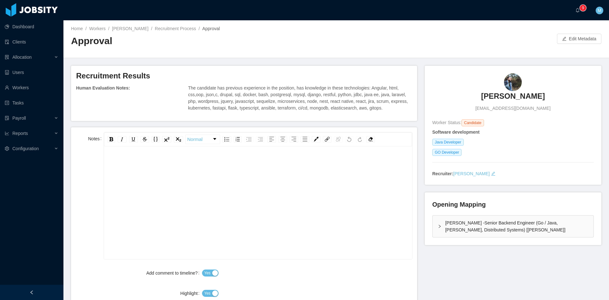
click at [202, 162] on div "rdw-editor" at bounding box center [258, 163] width 298 height 13
click at [434, 224] on div "McGraw-Hill -Senior Backend Engineer (Go / Java, Kafka, Distributed Systems) [S…" at bounding box center [512, 226] width 161 height 22
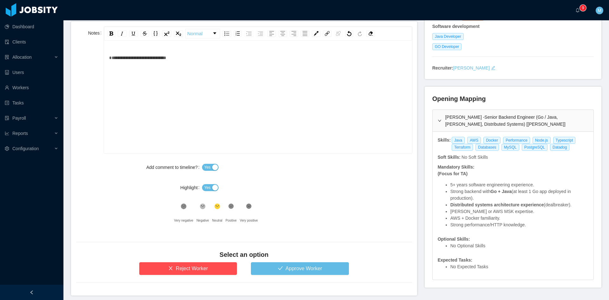
scroll to position [131, 0]
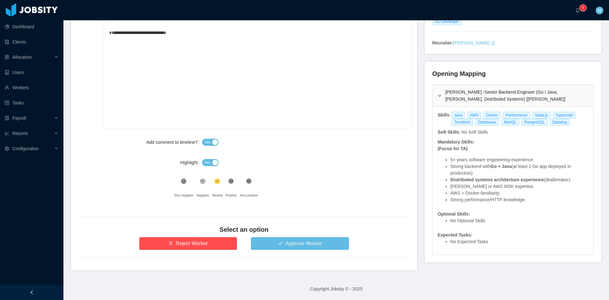
click at [207, 159] on div "Yes" at bounding box center [307, 162] width 210 height 13
click at [206, 159] on button "Yes" at bounding box center [210, 162] width 16 height 7
click at [269, 243] on button "Approve Worker" at bounding box center [300, 243] width 98 height 13
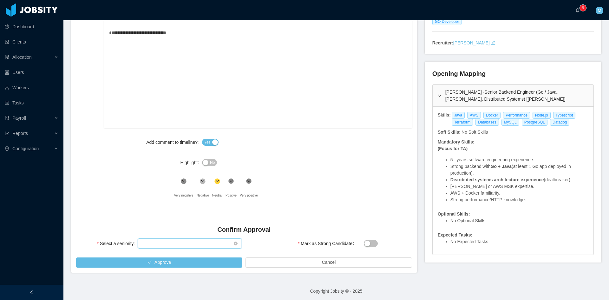
click at [185, 238] on div "Select seniority" at bounding box center [188, 243] width 92 height 10
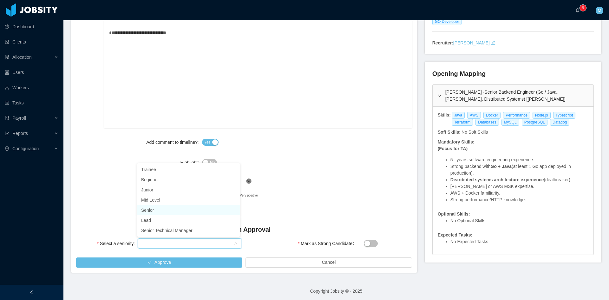
click at [152, 208] on li "Senior" at bounding box center [188, 210] width 102 height 10
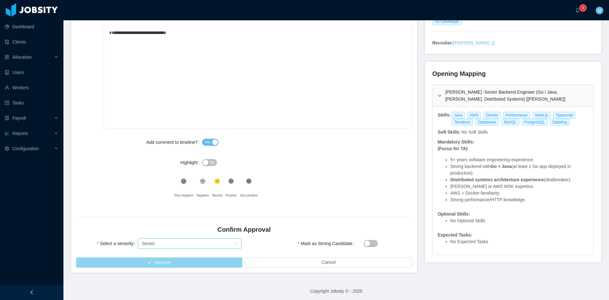
click at [175, 261] on button "Approve" at bounding box center [159, 262] width 166 height 10
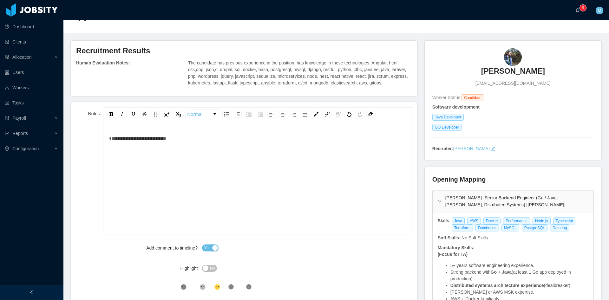
scroll to position [0, 0]
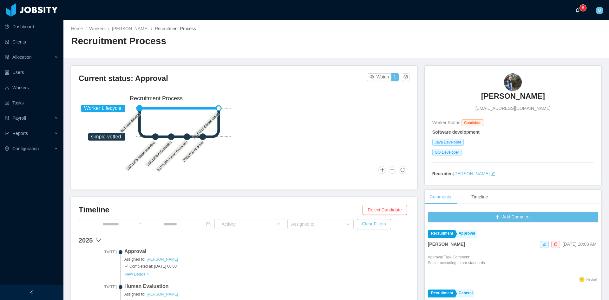
click at [575, 9] on a=83ded146-cd66-4514-80a8-9a7b1e1b5eb6/Matias%20Marin"] "0 1 2 3 4 5 6 7 8 9 0 1 2 3 4 5 6 7 8 9 0 1 2 3 4 5 6 7 8 9" at bounding box center [579, 10] width 8 height 20
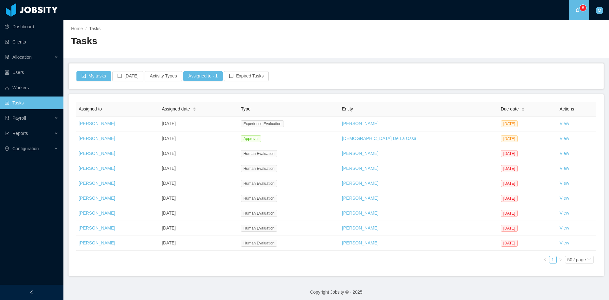
click at [461, 67] on div "My tasks Today Activity Types Assigned to · 1 Expired Tasks" at bounding box center [336, 75] width 535 height 25
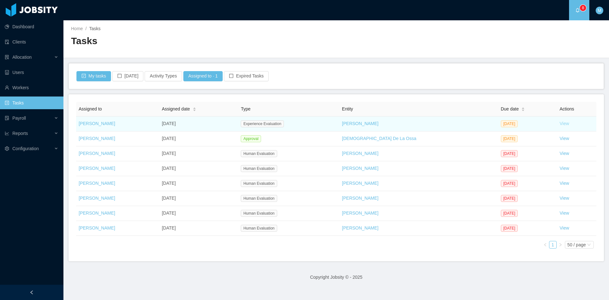
click at [559, 125] on link "View" at bounding box center [564, 123] width 10 height 5
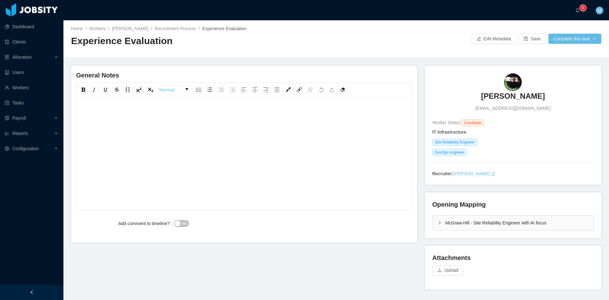
click at [202, 145] on div "rdw-editor" at bounding box center [244, 162] width 326 height 111
click at [333, 119] on div "**********" at bounding box center [244, 113] width 326 height 13
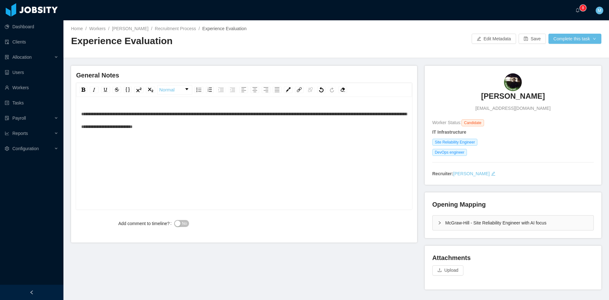
click at [246, 127] on div "**********" at bounding box center [244, 119] width 326 height 25
click at [176, 222] on button "No" at bounding box center [181, 223] width 15 height 7
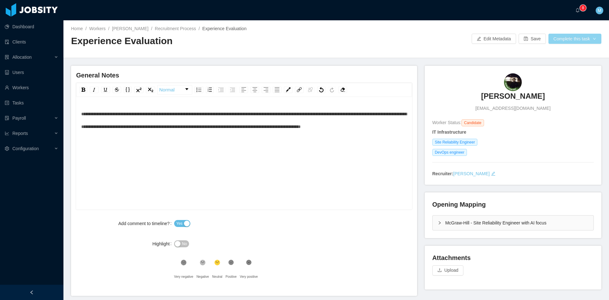
click at [572, 35] on button "Complete this task" at bounding box center [574, 39] width 53 height 10
click at [567, 56] on button "Save Evaluation" at bounding box center [570, 53] width 49 height 10
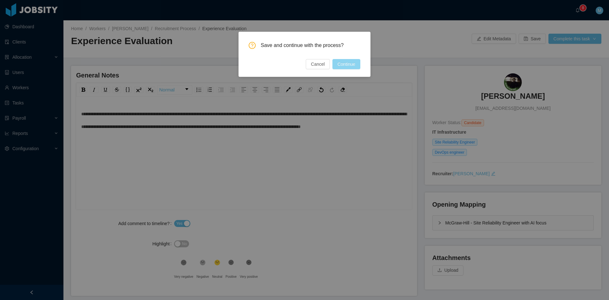
click at [353, 62] on button "Continue" at bounding box center [346, 64] width 28 height 10
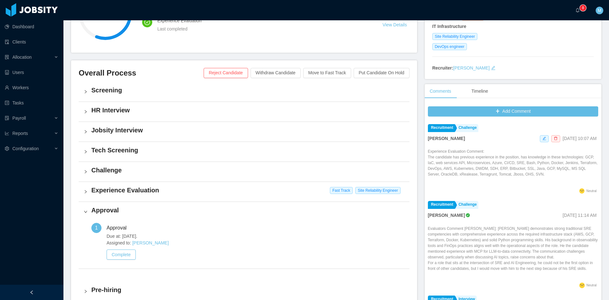
scroll to position [159, 0]
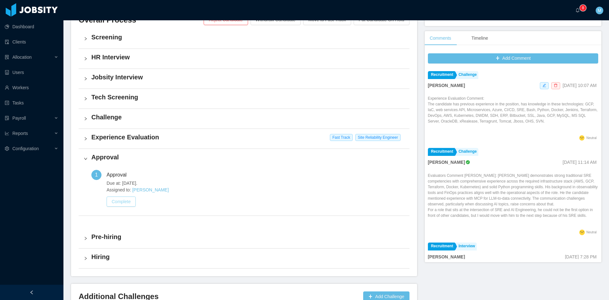
click at [120, 201] on button "Complete" at bounding box center [121, 201] width 29 height 10
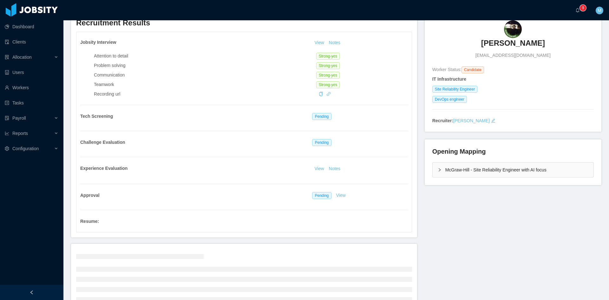
scroll to position [104, 0]
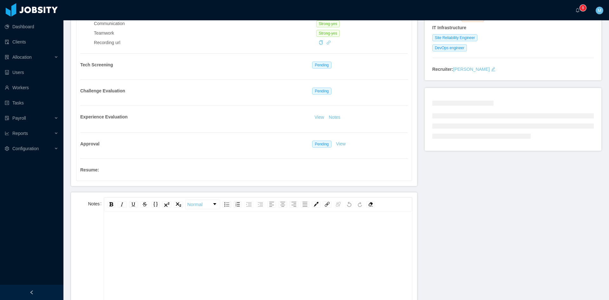
click at [194, 232] on div "rdw-editor" at bounding box center [258, 228] width 298 height 13
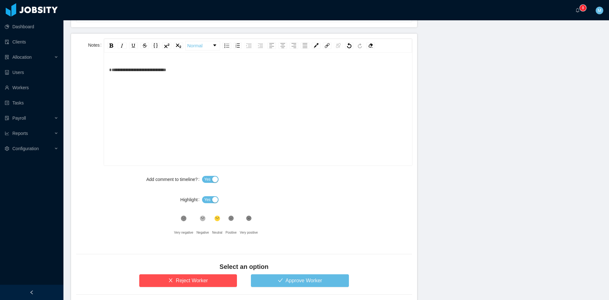
scroll to position [300, 0]
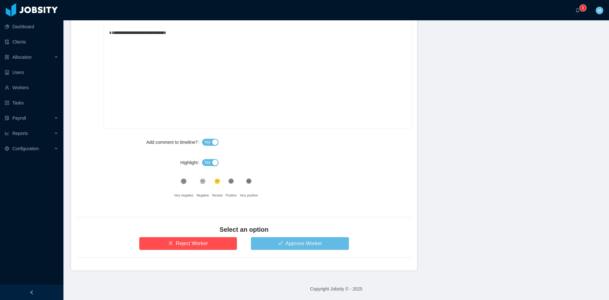
click at [205, 161] on span "Yes" at bounding box center [207, 162] width 6 height 6
click at [273, 246] on button "Approve Worker" at bounding box center [300, 243] width 98 height 13
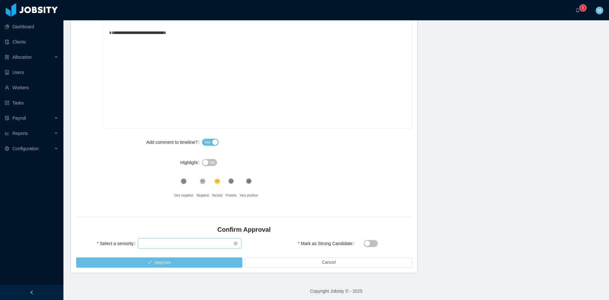
click at [180, 239] on div "Select seniority" at bounding box center [188, 243] width 92 height 10
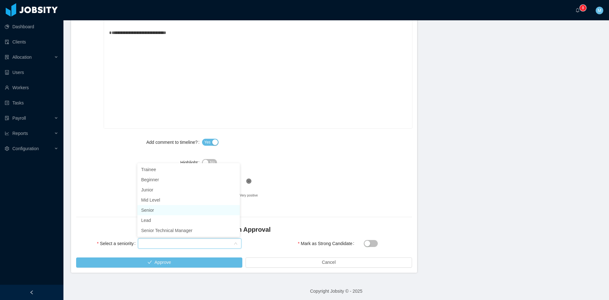
click at [158, 209] on li "Senior" at bounding box center [188, 210] width 102 height 10
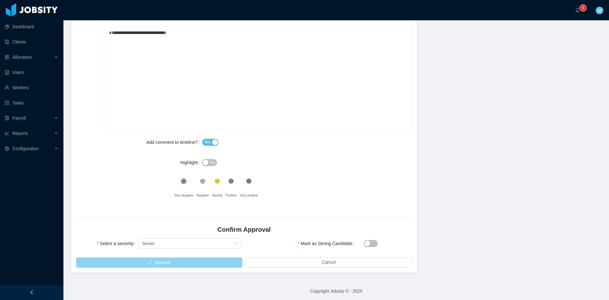
click at [189, 261] on button "Approve" at bounding box center [159, 262] width 166 height 10
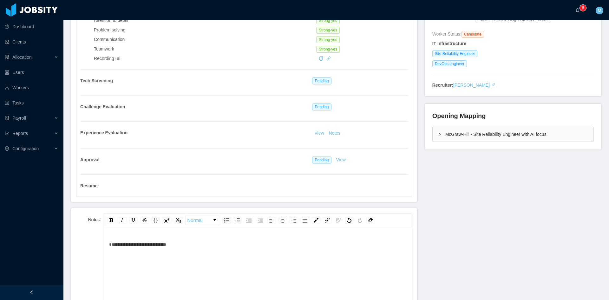
scroll to position [36, 0]
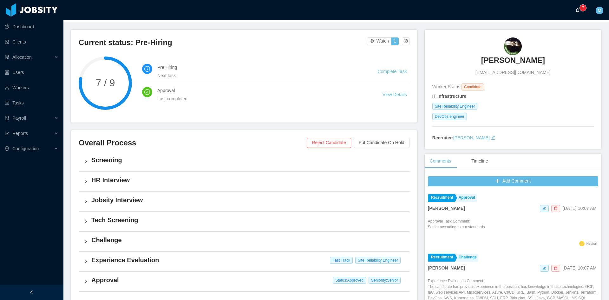
click at [580, 10] on sup "0 1 2 3 4 5 6 7 8 9 0 1 2 3 4 5 6 7 8 9 0 1 2 3 4 5 6 7 8 9" at bounding box center [583, 8] width 6 height 6
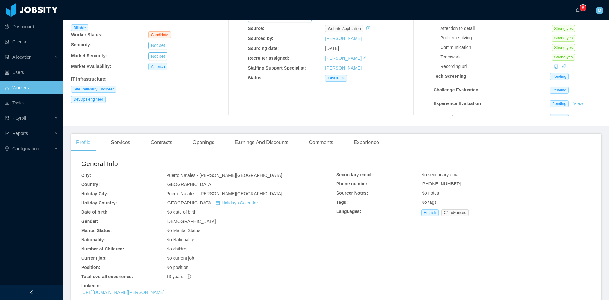
scroll to position [106, 0]
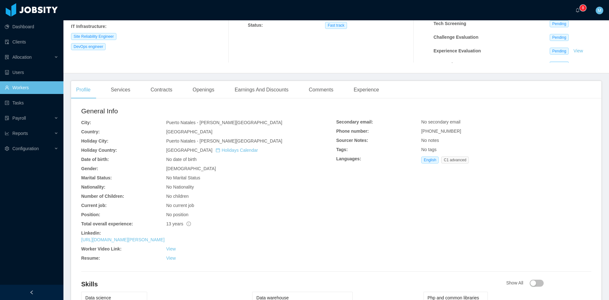
drag, startPoint x: 169, startPoint y: 247, endPoint x: 211, endPoint y: 260, distance: 43.6
click at [241, 271] on div at bounding box center [336, 271] width 510 height 0
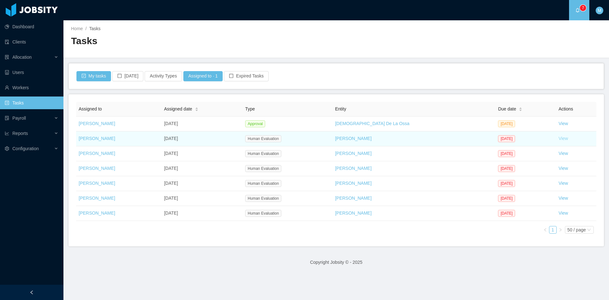
click at [558, 139] on link "View" at bounding box center [563, 138] width 10 height 5
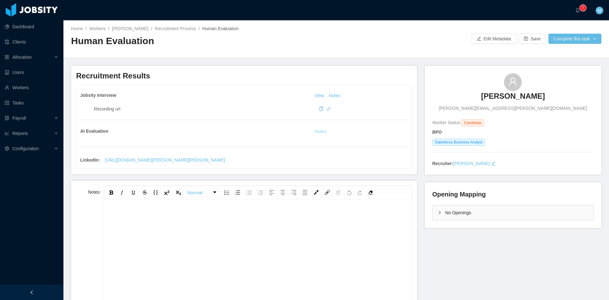
click at [314, 131] on button "Notes" at bounding box center [320, 132] width 17 height 8
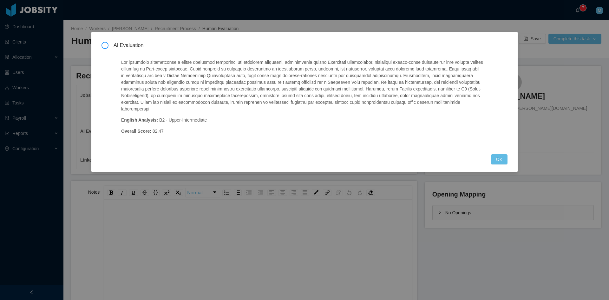
click at [496, 146] on div "AI Evaluation English Analysis: B2 - Upper-Intermediate Overall Score: 82.47 OK" at bounding box center [304, 103] width 406 height 122
click at [497, 154] on button "OK" at bounding box center [499, 159] width 16 height 10
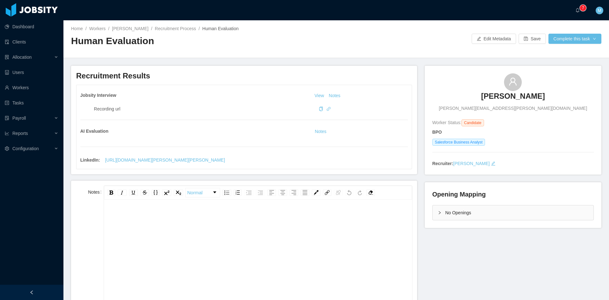
click at [315, 243] on div "rdw-editor" at bounding box center [258, 265] width 298 height 111
click at [233, 219] on div "**********" at bounding box center [258, 216] width 298 height 13
click at [109, 217] on span "**********" at bounding box center [154, 216] width 91 height 4
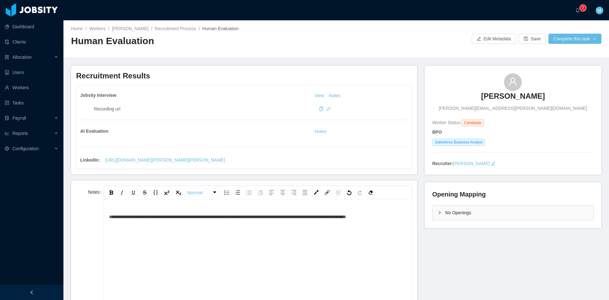
click at [258, 245] on div "**********" at bounding box center [258, 265] width 298 height 111
click at [213, 240] on div "**********" at bounding box center [258, 265] width 298 height 111
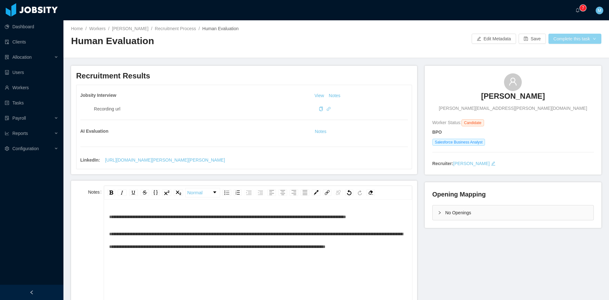
click at [566, 38] on button "Complete this task" at bounding box center [574, 39] width 53 height 10
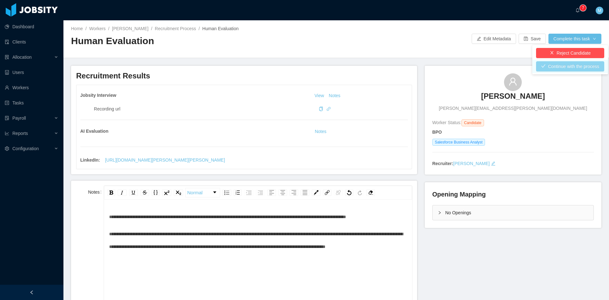
click at [565, 66] on button "Continue with the process" at bounding box center [570, 66] width 68 height 10
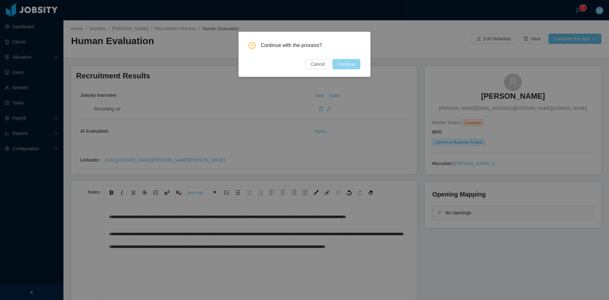
click at [356, 66] on button "Continue" at bounding box center [346, 64] width 28 height 10
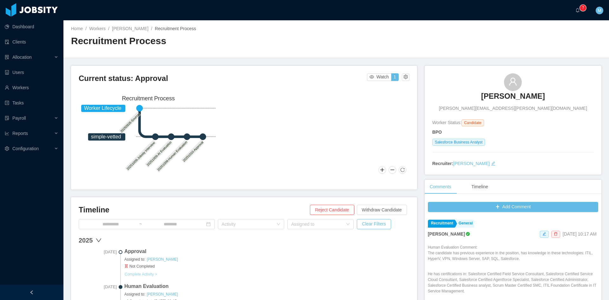
click at [146, 274] on button "Complete Activity >" at bounding box center [140, 273] width 33 height 5
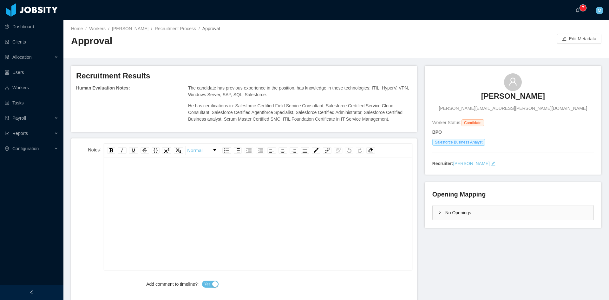
click at [227, 194] on div "rdw-editor" at bounding box center [258, 223] width 298 height 111
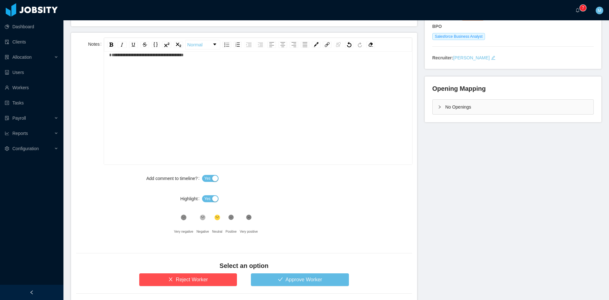
click at [205, 199] on span "Yes" at bounding box center [207, 198] width 6 height 6
click at [229, 219] on icon at bounding box center [230, 217] width 5 height 5
click at [271, 275] on button "Approve Worker" at bounding box center [300, 279] width 98 height 13
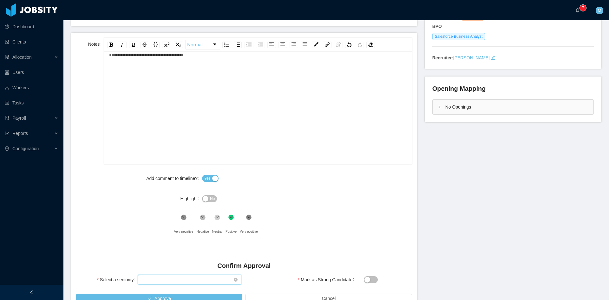
click at [209, 280] on div "Select seniority" at bounding box center [188, 280] width 92 height 10
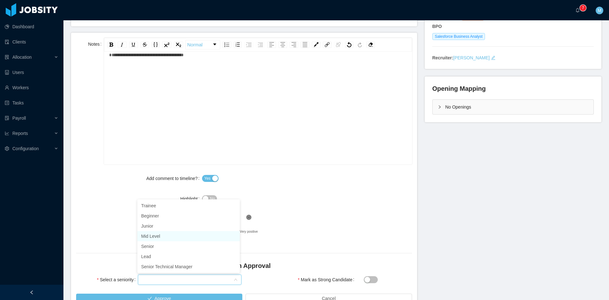
click at [160, 237] on li "Mid Level" at bounding box center [188, 236] width 102 height 10
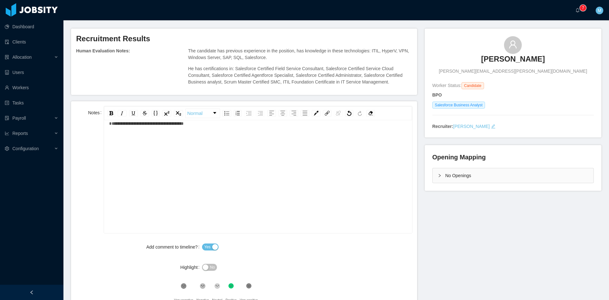
scroll to position [0, 0]
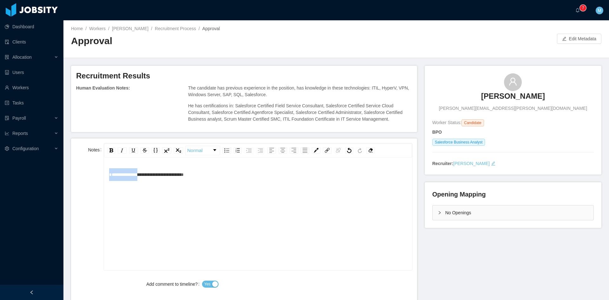
drag, startPoint x: 142, startPoint y: 173, endPoint x: 95, endPoint y: 171, distance: 47.0
click at [95, 171] on div "**********" at bounding box center [244, 206] width 336 height 127
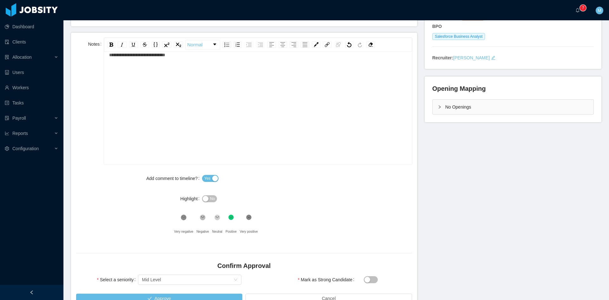
scroll to position [144, 0]
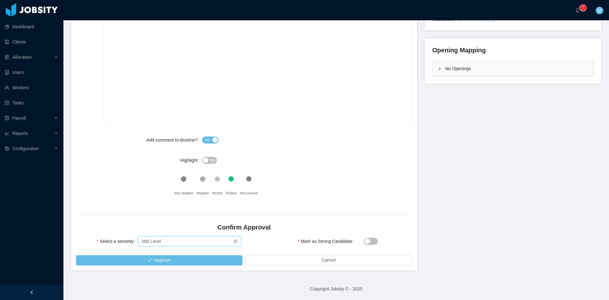
click at [175, 239] on div "Select seniority Mid Level" at bounding box center [188, 241] width 92 height 10
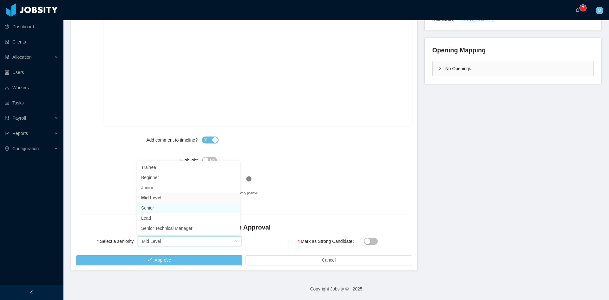
click at [154, 210] on li "Senior" at bounding box center [188, 208] width 102 height 10
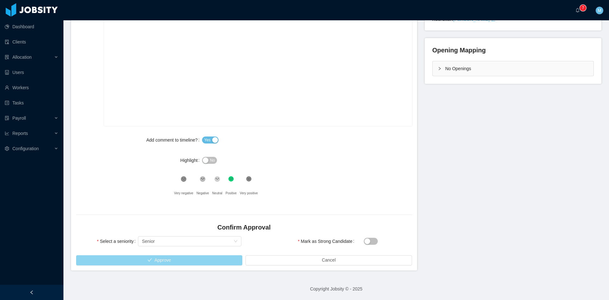
click at [162, 257] on button "Approve" at bounding box center [159, 260] width 166 height 10
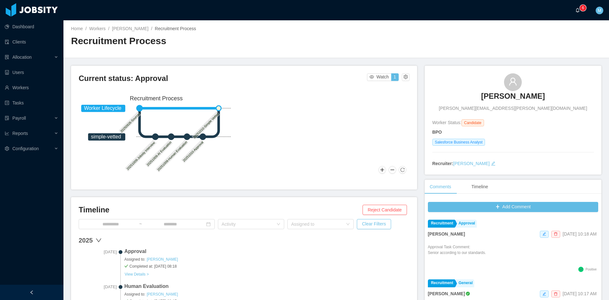
click at [582, 8] on p "6" at bounding box center [583, 8] width 2 height 6
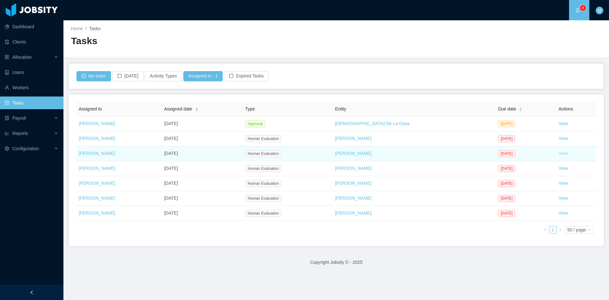
click at [558, 153] on link "View" at bounding box center [563, 153] width 10 height 5
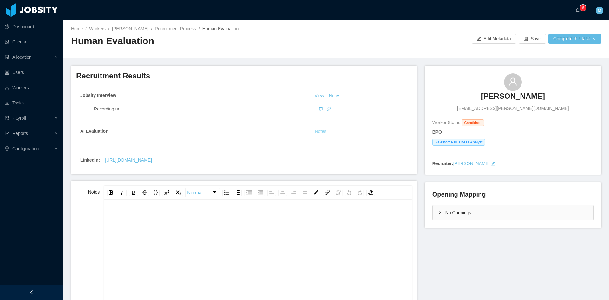
click at [316, 131] on button "Notes" at bounding box center [320, 132] width 17 height 8
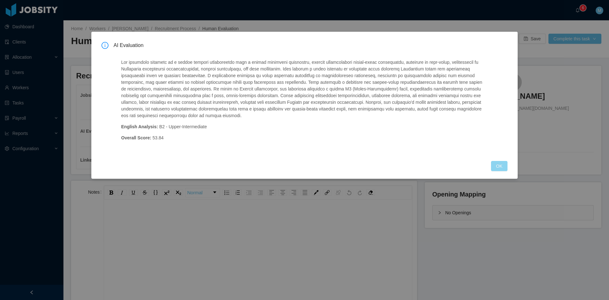
click at [497, 166] on button "OK" at bounding box center [499, 166] width 16 height 10
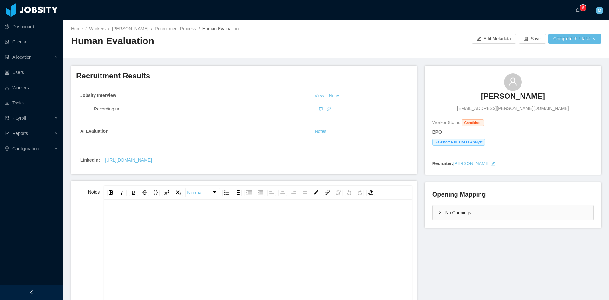
click at [307, 253] on div "rdw-editor" at bounding box center [258, 265] width 298 height 111
click at [235, 247] on div "**********" at bounding box center [258, 265] width 298 height 111
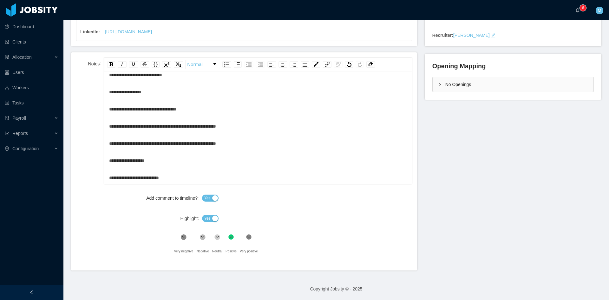
scroll to position [269, 0]
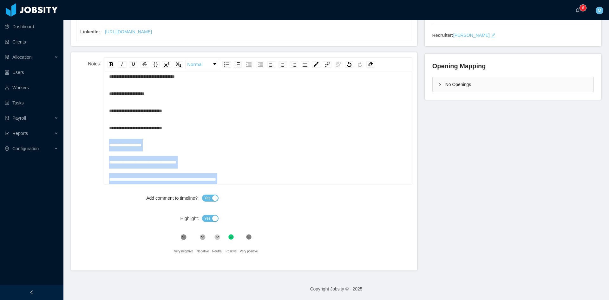
click at [186, 129] on div "**********" at bounding box center [258, 127] width 298 height 13
click at [183, 111] on div "**********" at bounding box center [258, 110] width 298 height 13
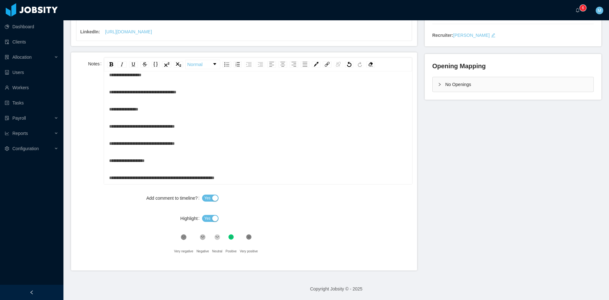
scroll to position [202, 0]
click at [109, 177] on span "**********" at bounding box center [161, 177] width 105 height 4
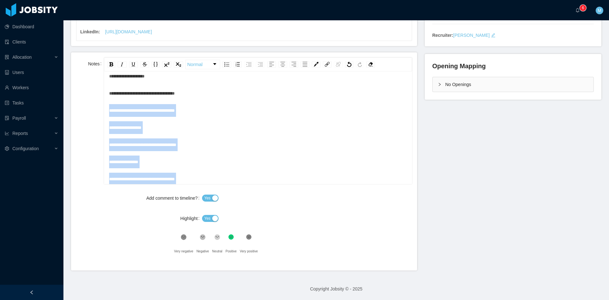
click at [190, 93] on div "**********" at bounding box center [258, 93] width 298 height 13
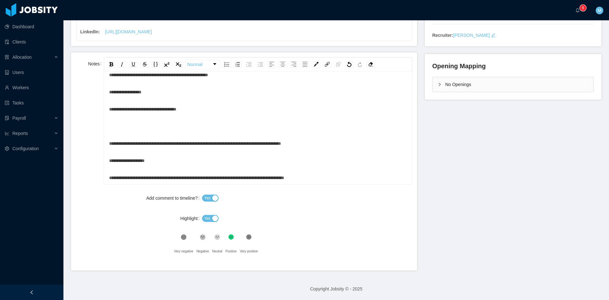
scroll to position [12, 0]
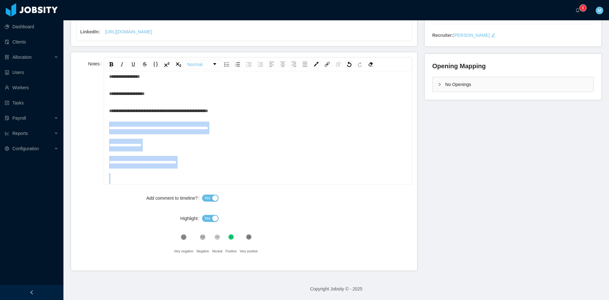
click at [239, 109] on div "**********" at bounding box center [258, 110] width 298 height 13
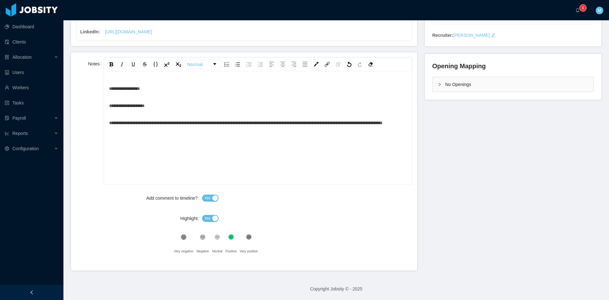
scroll to position [75, 0]
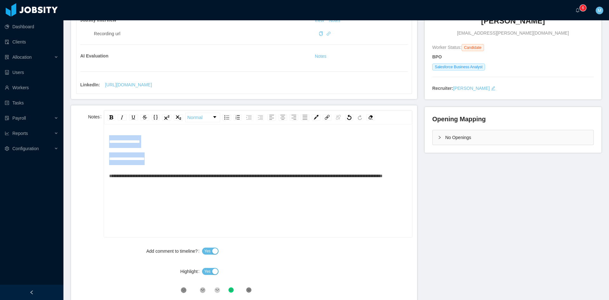
drag, startPoint x: 161, startPoint y: 159, endPoint x: 102, endPoint y: 133, distance: 64.2
click at [99, 138] on div "**********" at bounding box center [244, 173] width 336 height 127
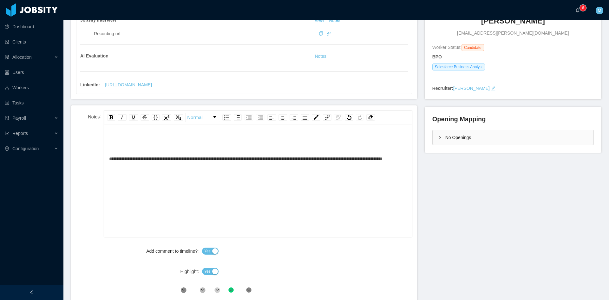
click at [120, 142] on div "rdw-editor" at bounding box center [258, 141] width 298 height 13
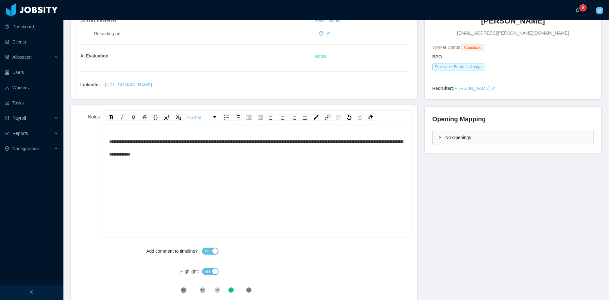
scroll to position [23, 0]
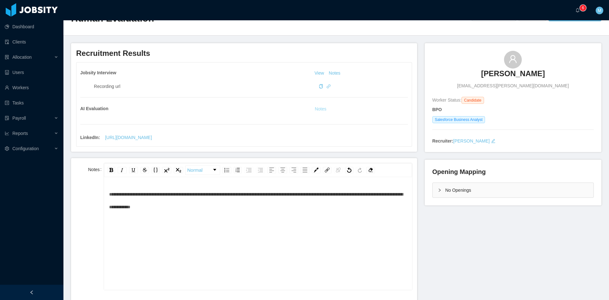
click at [320, 109] on button "Notes" at bounding box center [320, 109] width 17 height 8
click at [249, 207] on div "**********" at bounding box center [258, 200] width 298 height 25
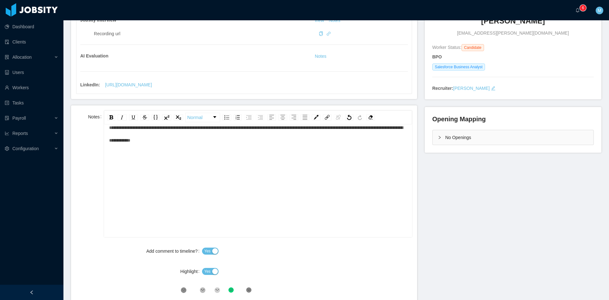
scroll to position [128, 0]
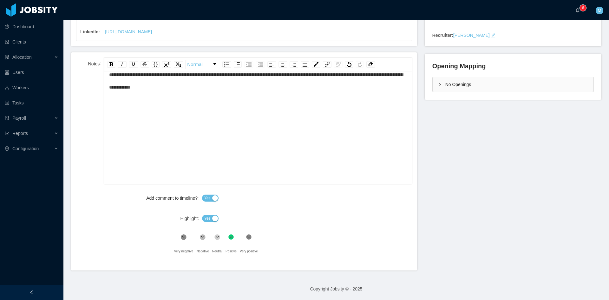
click at [203, 218] on button "Yes" at bounding box center [210, 218] width 16 height 7
click at [246, 238] on icon at bounding box center [248, 236] width 5 height 5
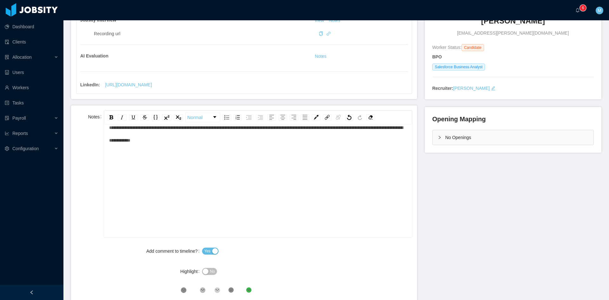
click at [244, 151] on div "**********" at bounding box center [258, 176] width 298 height 111
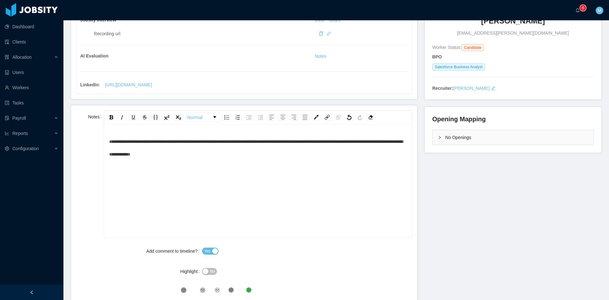
scroll to position [0, 0]
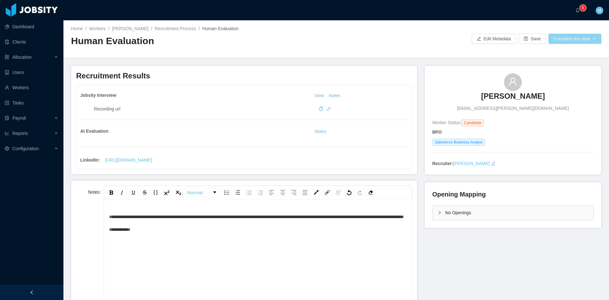
click at [575, 37] on button "Complete this task" at bounding box center [574, 39] width 53 height 10
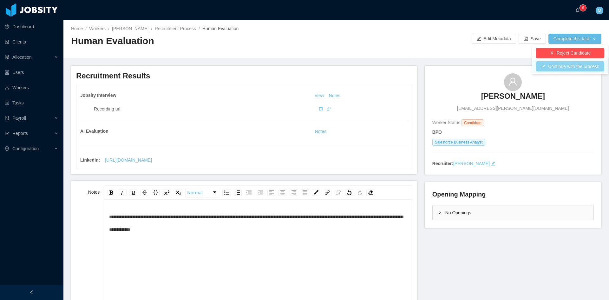
click at [568, 66] on button "Continue with the process" at bounding box center [570, 66] width 68 height 10
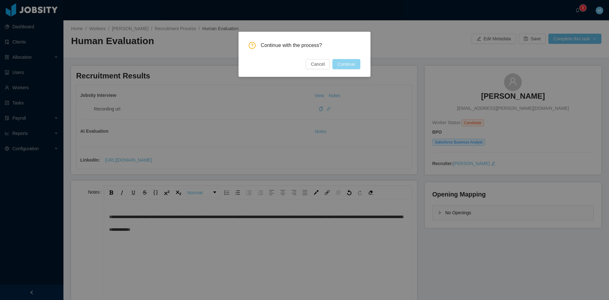
click at [348, 68] on button "Continue" at bounding box center [346, 64] width 28 height 10
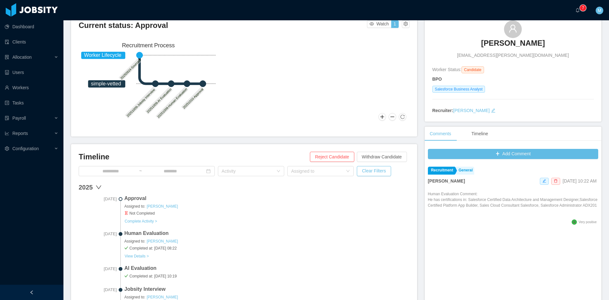
scroll to position [106, 0]
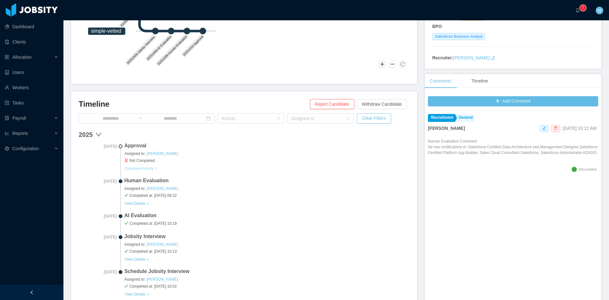
click at [148, 169] on button "Complete Activity >" at bounding box center [140, 168] width 33 height 5
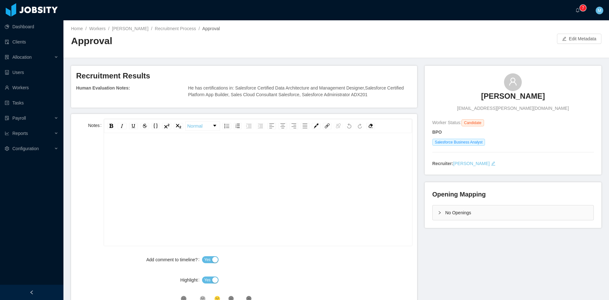
click at [159, 174] on div "rdw-editor" at bounding box center [258, 199] width 298 height 111
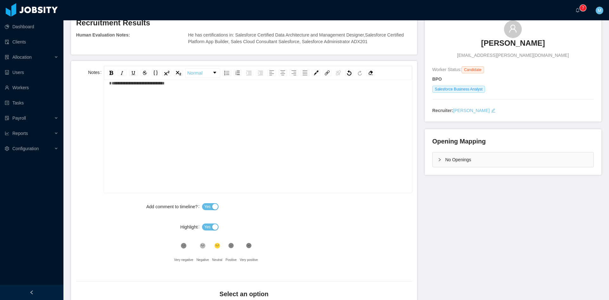
click at [210, 226] on button "Yes" at bounding box center [210, 226] width 16 height 7
click at [248, 245] on icon at bounding box center [248, 245] width 5 height 5
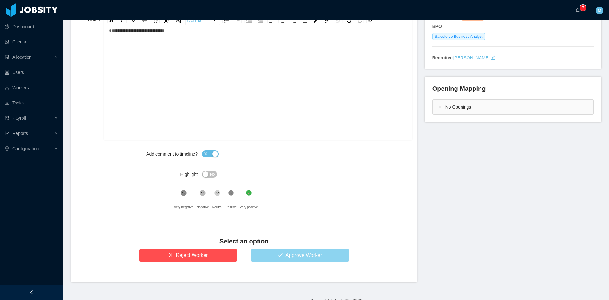
click at [283, 257] on button "Approve Worker" at bounding box center [300, 255] width 98 height 13
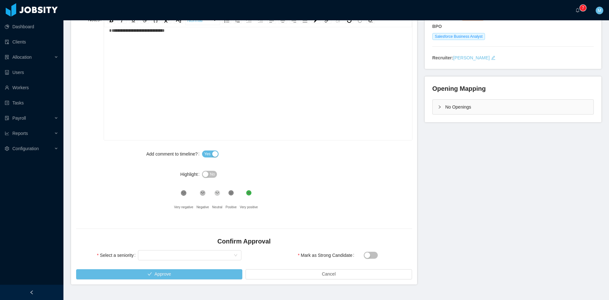
click at [359, 251] on div "Mark as Strong Candidate" at bounding box center [328, 255] width 165 height 13
click at [371, 256] on button "Mark as Strong Candidate" at bounding box center [371, 254] width 14 height 7
click at [173, 255] on div "Select seniority" at bounding box center [188, 255] width 92 height 10
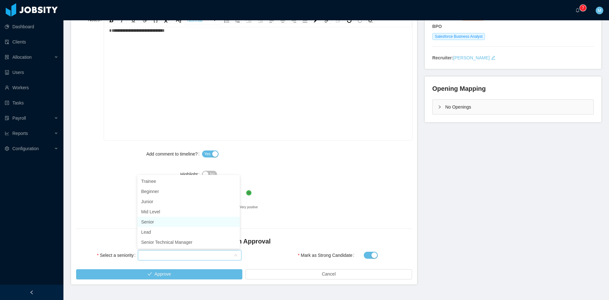
click at [153, 222] on li "Senior" at bounding box center [188, 222] width 102 height 10
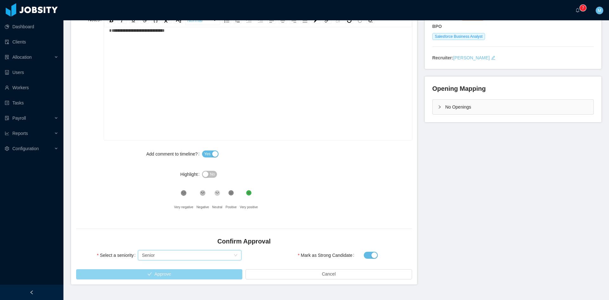
click at [145, 277] on button "Approve" at bounding box center [159, 274] width 166 height 10
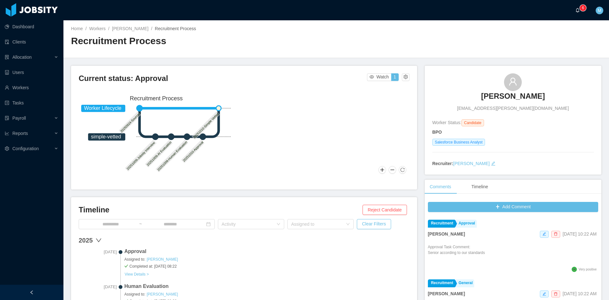
click at [583, 8] on p "6" at bounding box center [583, 8] width 2 height 6
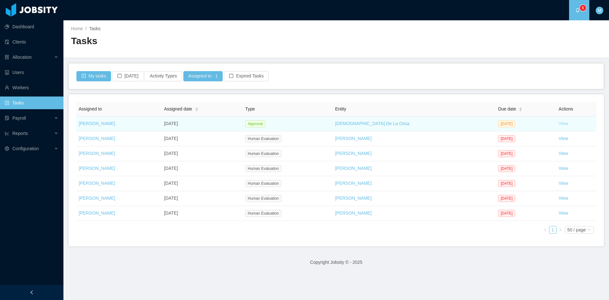
click at [558, 123] on link "View" at bounding box center [563, 123] width 10 height 5
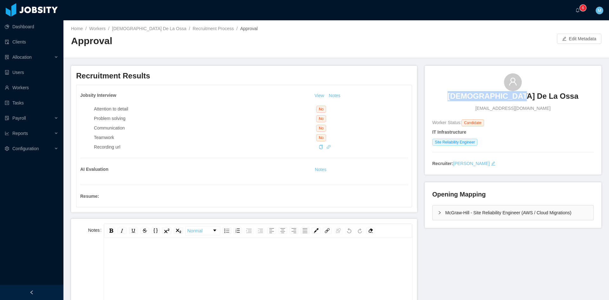
drag, startPoint x: 470, startPoint y: 94, endPoint x: 543, endPoint y: 94, distance: 73.2
click at [543, 94] on div "Nayib De La Ossa nayib17@gmail.com" at bounding box center [512, 92] width 161 height 38
copy h3 "[DEMOGRAPHIC_DATA] De La Ossa"
click at [576, 12] on icon "icon: bell" at bounding box center [577, 10] width 4 height 4
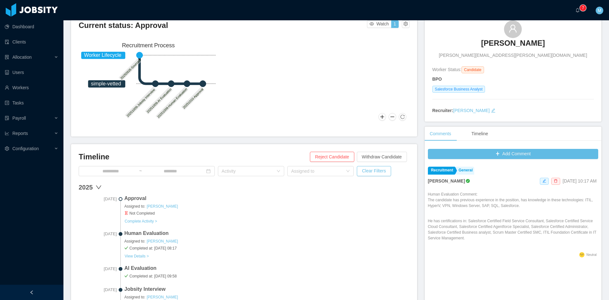
scroll to position [106, 0]
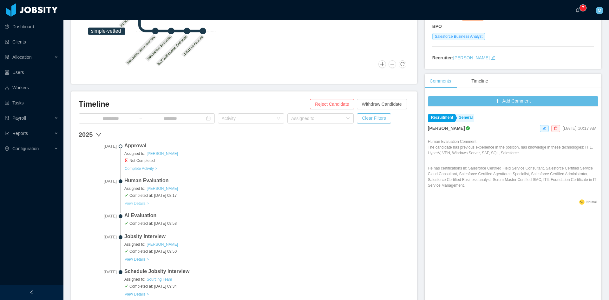
click at [143, 203] on button "View Details >" at bounding box center [136, 203] width 25 height 5
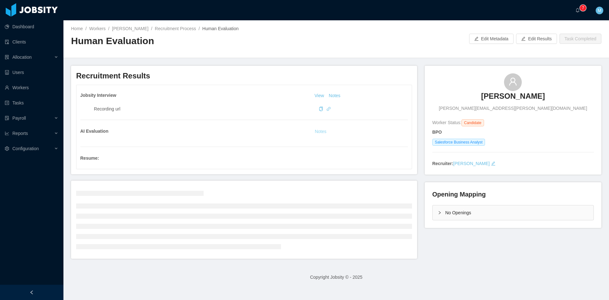
click at [315, 131] on button "Notes" at bounding box center [320, 132] width 17 height 8
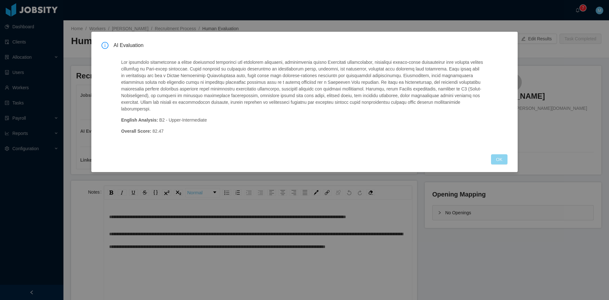
click at [501, 154] on button "OK" at bounding box center [499, 159] width 16 height 10
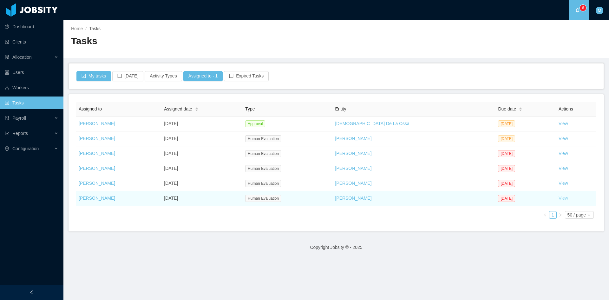
click at [558, 198] on link "View" at bounding box center [563, 197] width 10 height 5
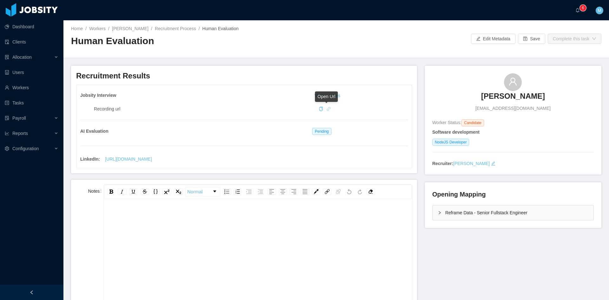
click at [326, 109] on icon "icon: link" at bounding box center [328, 109] width 4 height 4
drag, startPoint x: 481, startPoint y: 96, endPoint x: 534, endPoint y: 94, distance: 52.3
click at [534, 94] on div "[PERSON_NAME] [EMAIL_ADDRESS][DOMAIN_NAME]" at bounding box center [512, 92] width 161 height 38
copy h3 "[PERSON_NAME]"
click at [582, 12] on a=83ded146-cd66-4514-80a8-9a7b1e1b5eb6/Matias%20Marin"] "0 1 2 3 4 5 6 7 8 9 0 1 2 3 4 5 6 7 8 9 0 1 2 3 4 5 6 7 8 9" at bounding box center [579, 10] width 8 height 20
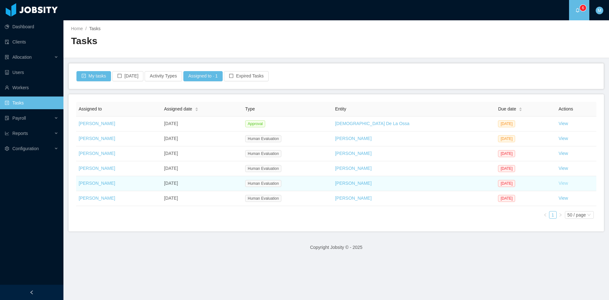
click at [558, 182] on link "View" at bounding box center [563, 182] width 10 height 5
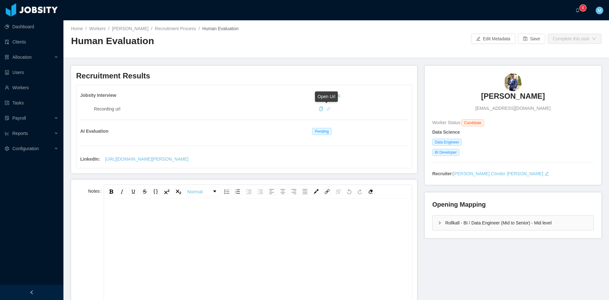
click at [327, 111] on icon "icon: link" at bounding box center [329, 109] width 4 height 4
click at [576, 13] on a=83ded146-cd66-4514-80a8-9a7b1e1b5eb6/Matias%20Marin"] "0 1 2 3 4 5 6 7 8 9 0 1 2 3 4 5 6 7 8 9 0 1 2 3 4 5 6 7 8 9" at bounding box center [579, 10] width 8 height 20
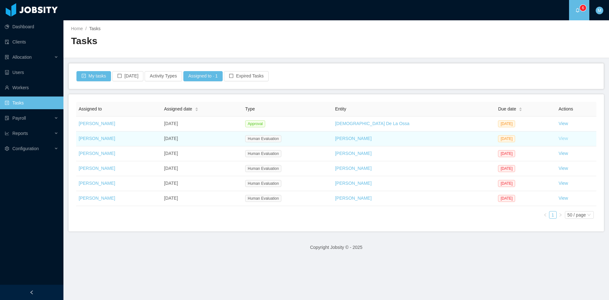
click at [558, 138] on link "View" at bounding box center [563, 138] width 10 height 5
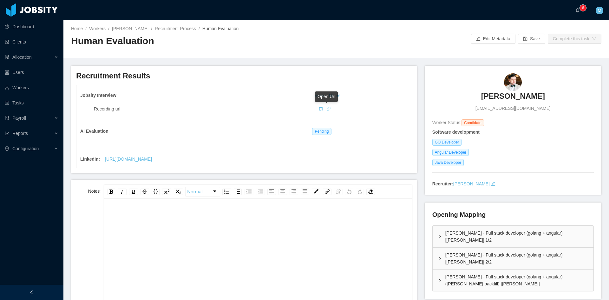
click at [327, 107] on icon "icon: link" at bounding box center [328, 109] width 4 height 4
drag, startPoint x: 479, startPoint y: 96, endPoint x: 533, endPoint y: 100, distance: 53.4
click at [533, 100] on div "[PERSON_NAME] [PERSON_NAME][EMAIL_ADDRESS][DOMAIN_NAME]" at bounding box center [512, 92] width 161 height 38
copy h3 "[PERSON_NAME]"
click at [582, 10] on p "6" at bounding box center [583, 8] width 2 height 6
